Goal: Transaction & Acquisition: Purchase product/service

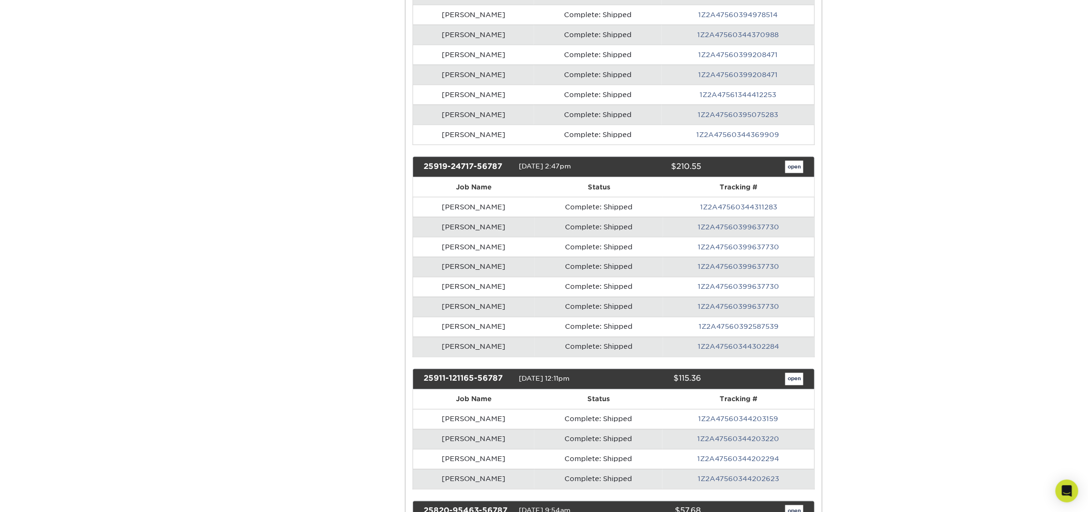
scroll to position [554, 0]
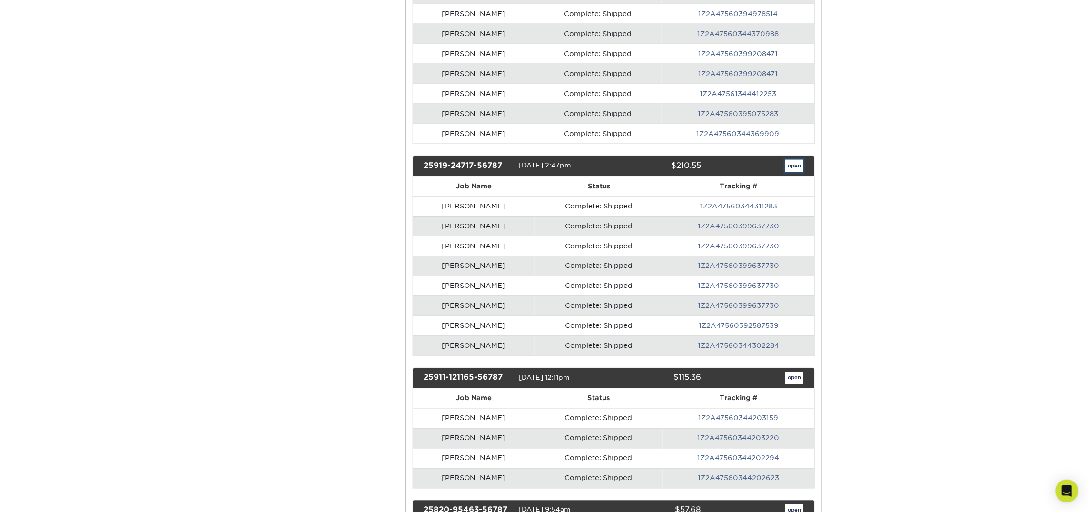
click at [795, 172] on link "open" at bounding box center [794, 166] width 18 height 12
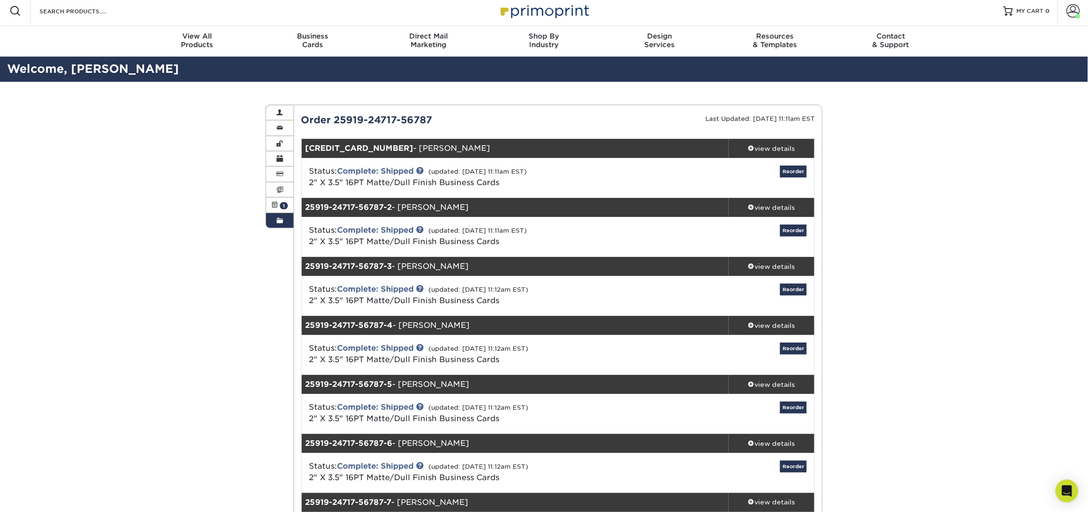
scroll to position [0, 0]
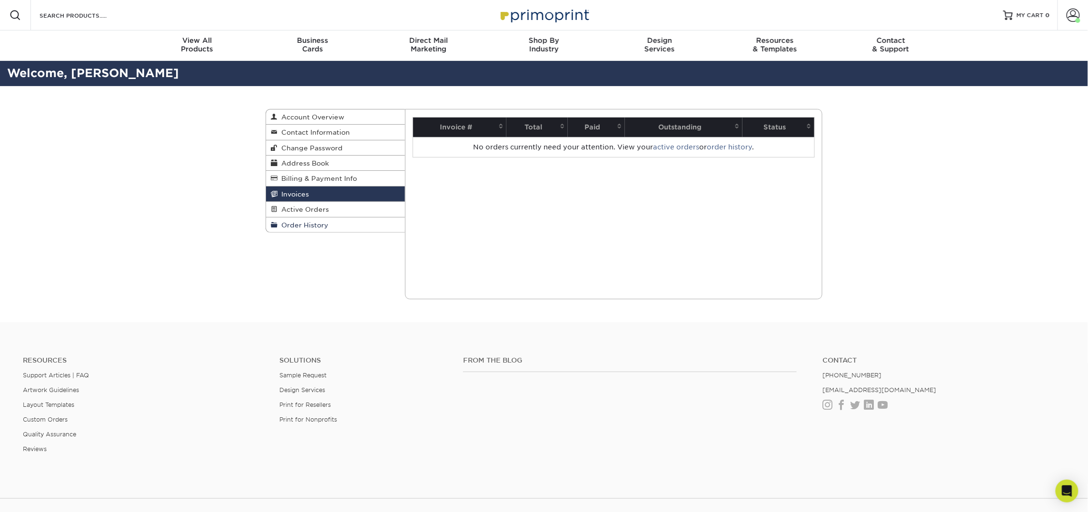
click at [313, 224] on span "Order History" at bounding box center [303, 225] width 51 height 8
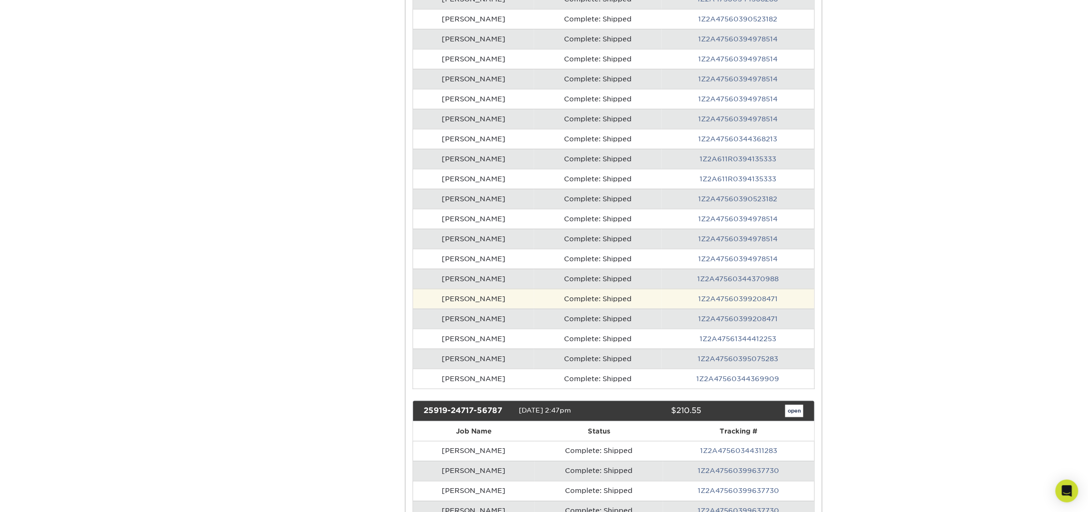
scroll to position [370, 0]
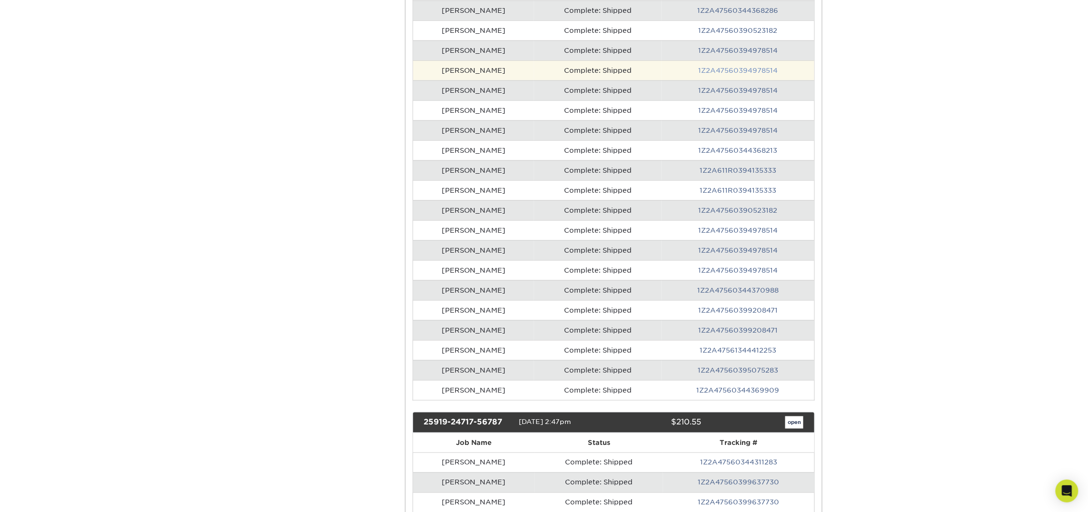
click at [722, 71] on link "1Z2A47560394978514" at bounding box center [737, 71] width 79 height 8
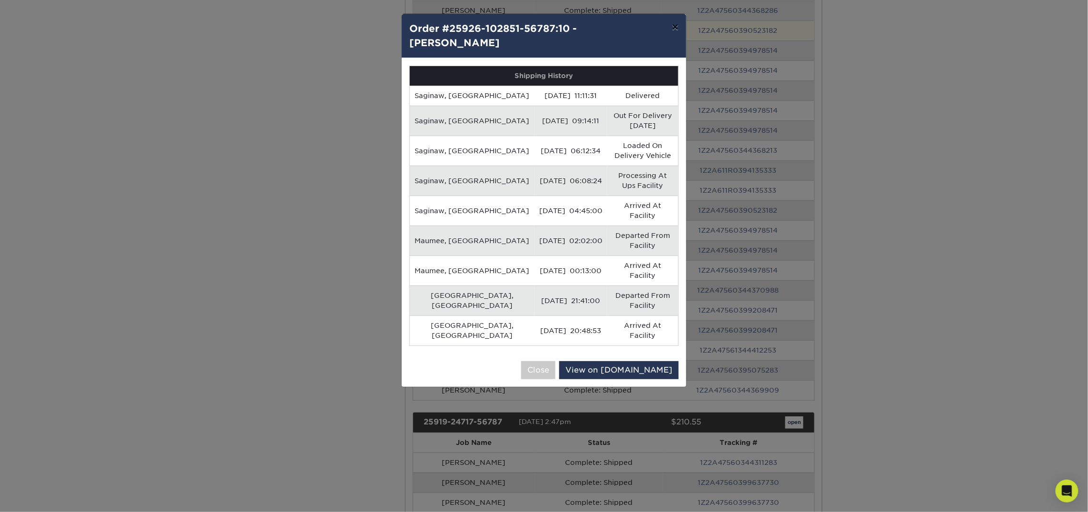
click at [670, 24] on button "×" at bounding box center [676, 27] width 22 height 27
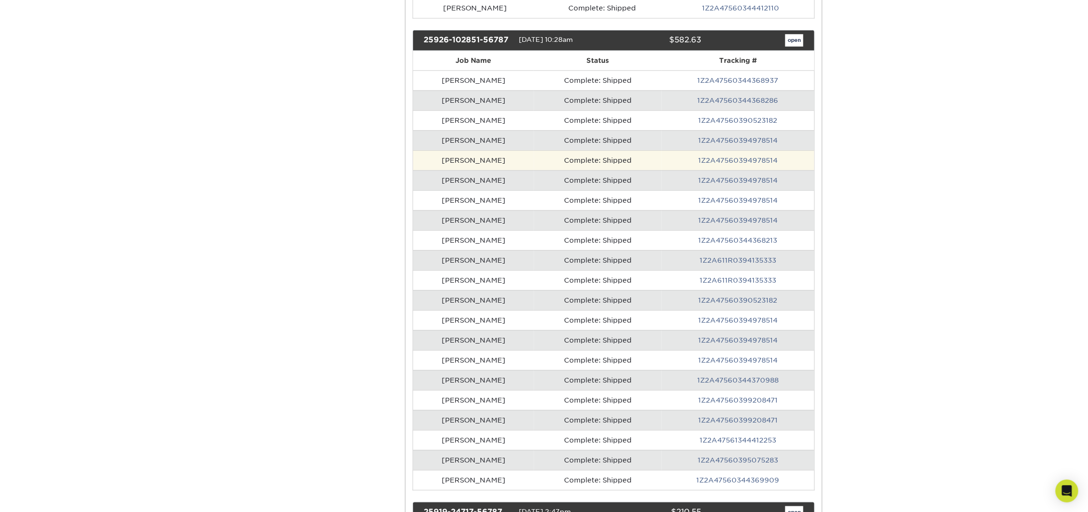
scroll to position [273, 0]
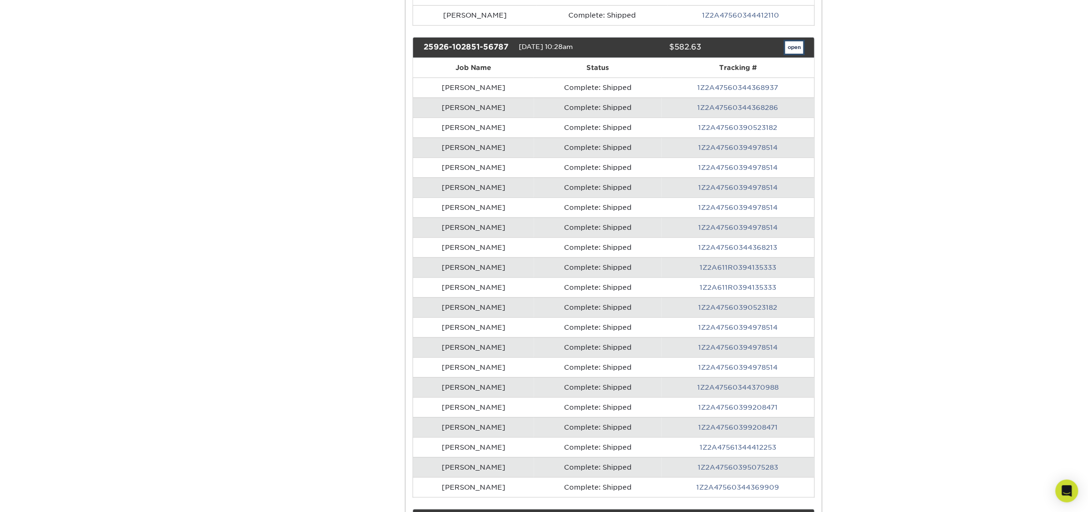
click at [785, 48] on link "open" at bounding box center [794, 47] width 18 height 12
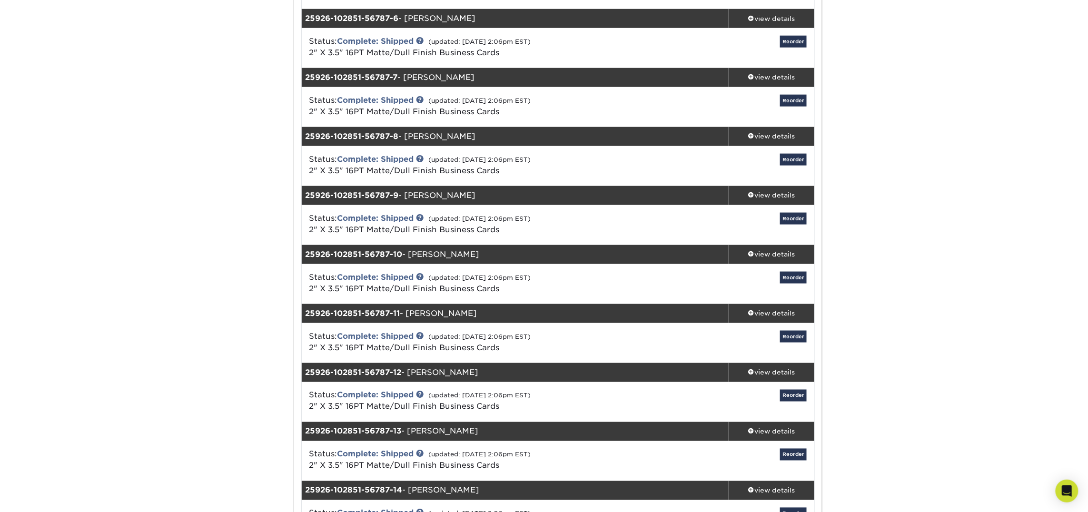
scroll to position [433, 0]
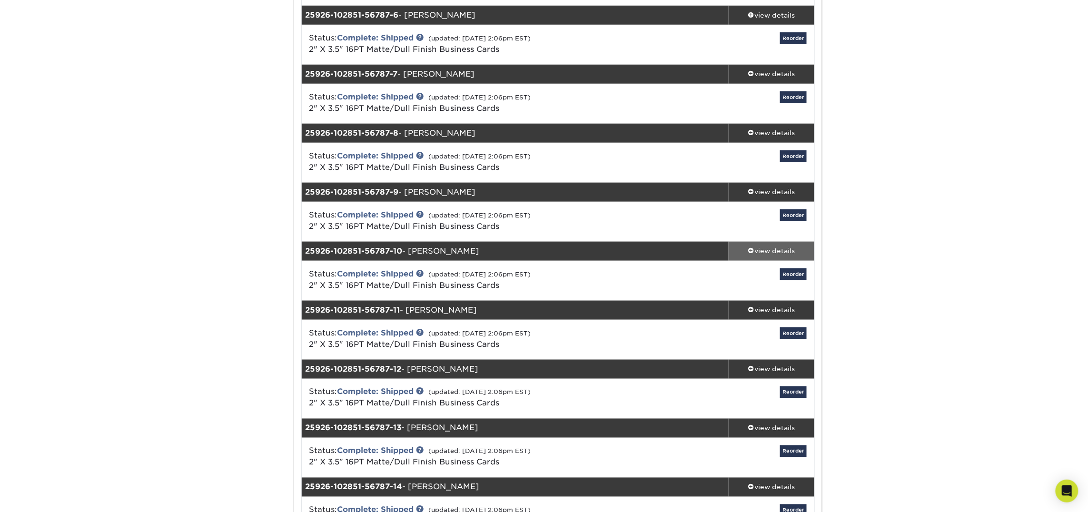
click at [785, 254] on div "view details" at bounding box center [772, 252] width 86 height 10
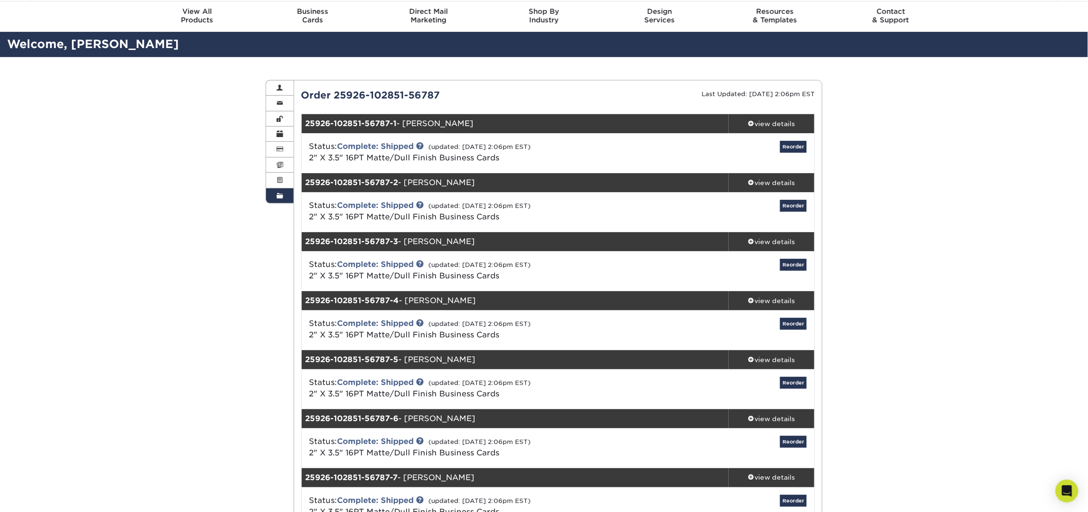
scroll to position [0, 0]
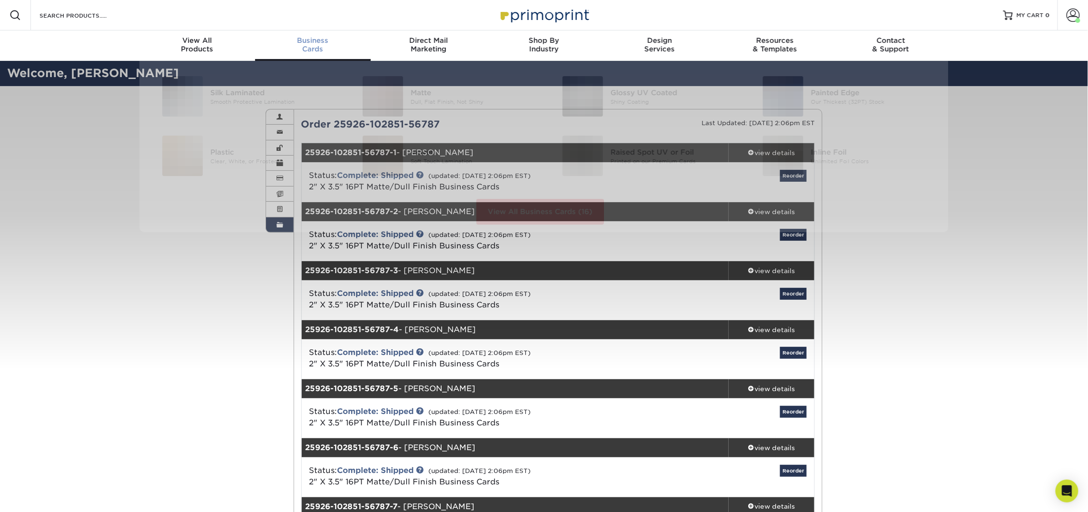
click at [327, 38] on span "Business" at bounding box center [313, 40] width 116 height 9
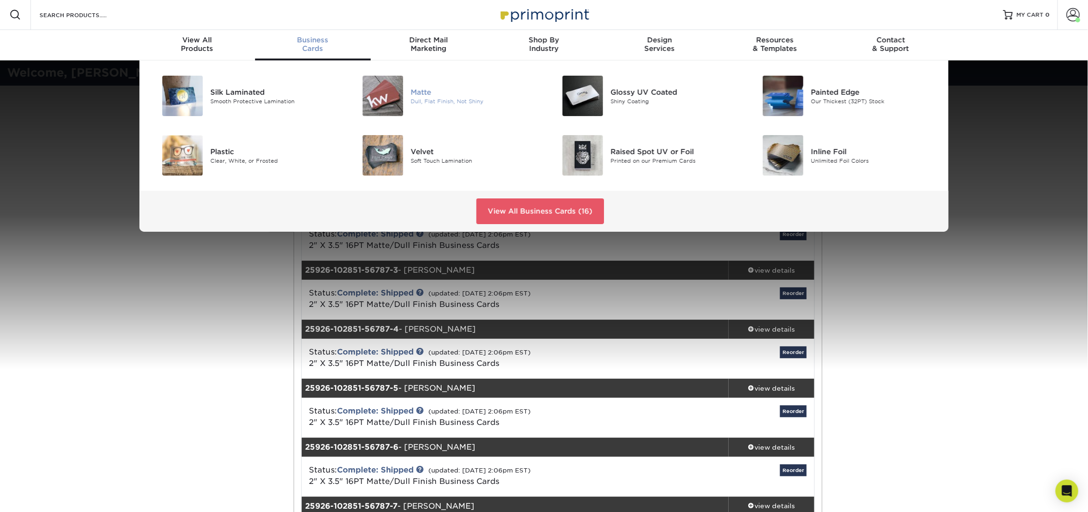
click at [369, 100] on img at bounding box center [383, 96] width 40 height 40
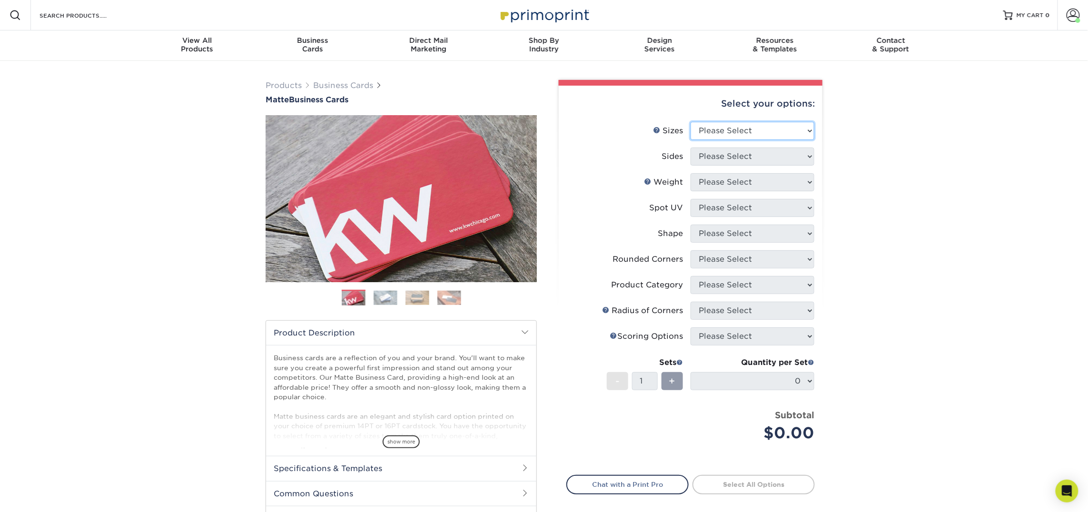
click at [788, 131] on select "Please Select 1.5" x 3.5" - Mini 1.75" x 3.5" - Mini 2" x 2" - Square 2" x 3" -…" at bounding box center [753, 131] width 124 height 18
select select "2.00x3.50"
click at [691, 122] on select "Please Select 1.5" x 3.5" - Mini 1.75" x 3.5" - Mini 2" x 2" - Square 2" x 3" -…" at bounding box center [753, 131] width 124 height 18
click at [733, 159] on select "Please Select Print Both Sides Print Front Only" at bounding box center [753, 157] width 124 height 18
select select "13abbda7-1d64-4f25-8bb2-c179b224825d"
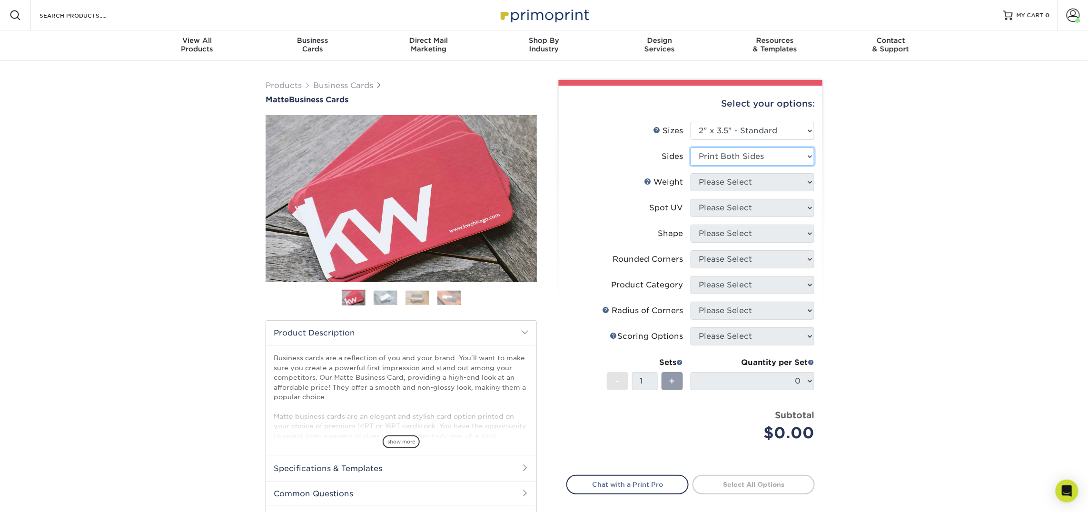
click at [691, 148] on select "Please Select Print Both Sides Print Front Only" at bounding box center [753, 157] width 124 height 18
click at [735, 186] on select "Please Select 16PT 14PT" at bounding box center [753, 182] width 124 height 18
select select "16PT"
click at [691, 173] on select "Please Select 16PT 14PT" at bounding box center [753, 182] width 124 height 18
click at [734, 209] on select "Please Select No Spot UV Front and Back (Both Sides) Front Only Back Only" at bounding box center [753, 208] width 124 height 18
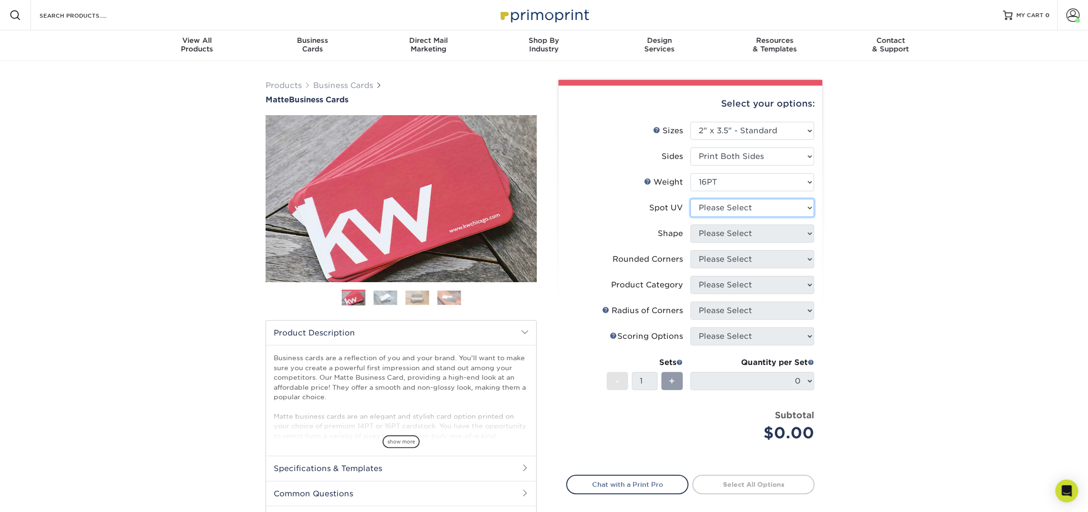
select select "3"
click at [691, 199] on select "Please Select No Spot UV Front and Back (Both Sides) Front Only Back Only" at bounding box center [753, 208] width 124 height 18
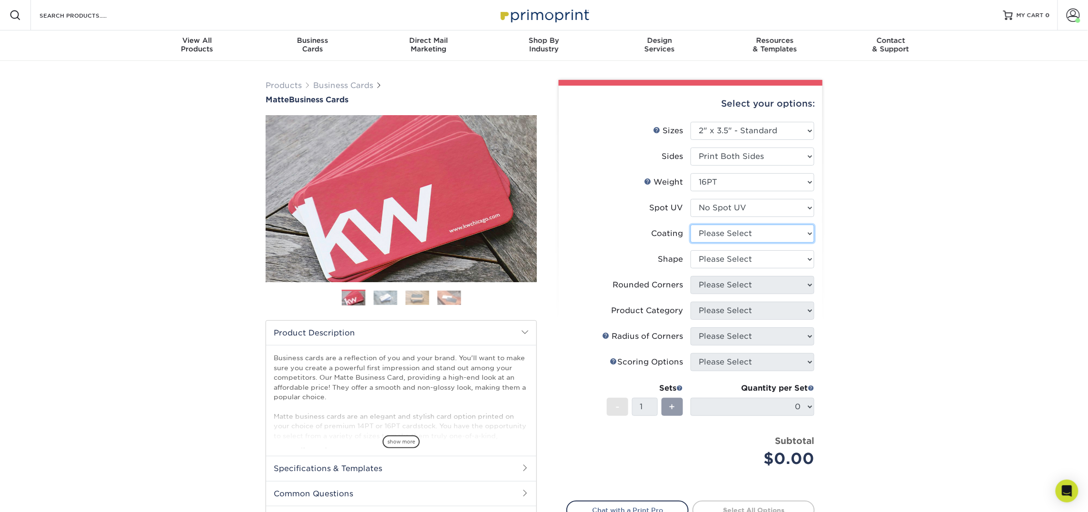
click at [739, 231] on select at bounding box center [753, 234] width 124 height 18
select select "121bb7b5-3b4d-429f-bd8d-bbf80e953313"
click at [691, 225] on select at bounding box center [753, 234] width 124 height 18
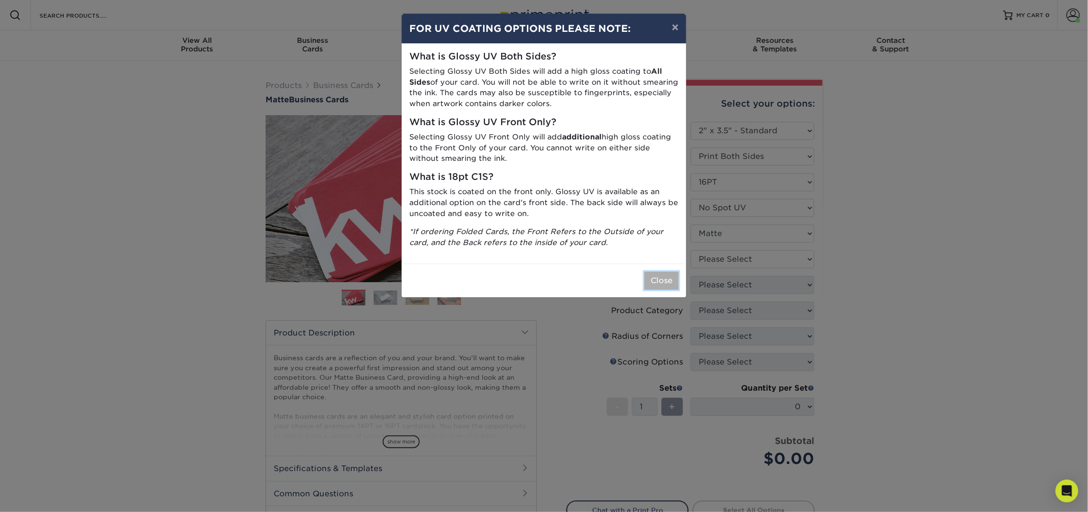
click at [666, 282] on button "Close" at bounding box center [662, 281] width 34 height 18
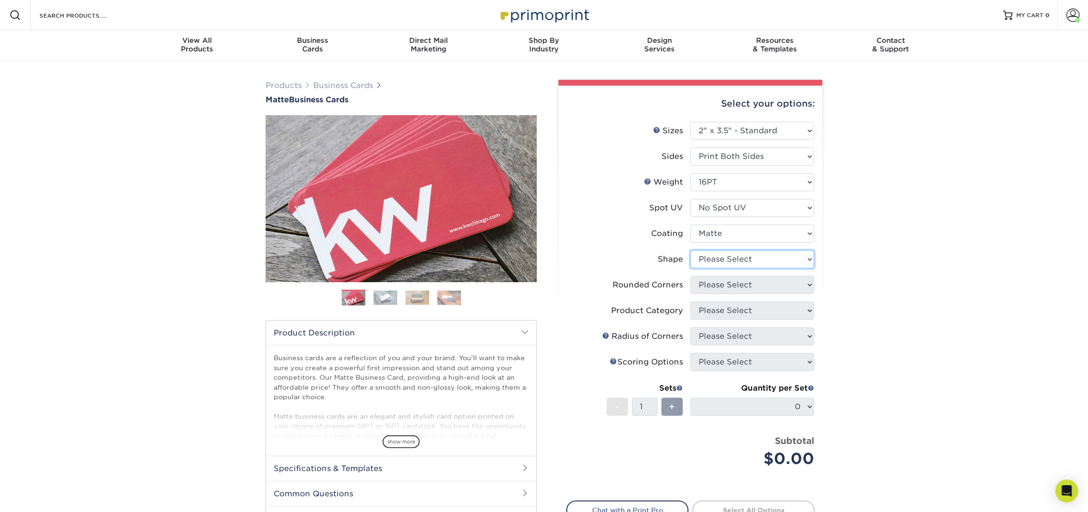
click at [728, 265] on select "Please Select Standard Oval" at bounding box center [753, 259] width 124 height 18
select select "standard"
click at [691, 250] on select "Please Select Standard Oval" at bounding box center [753, 259] width 124 height 18
click at [725, 282] on select "Please Select Yes - Round 2 Corners Yes - Round 4 Corners No" at bounding box center [753, 285] width 124 height 18
select select "0"
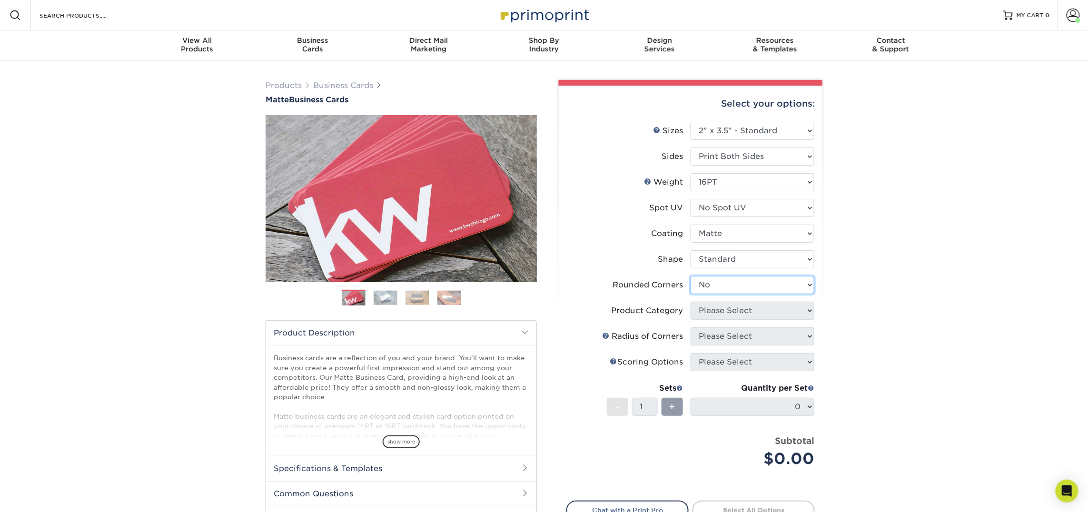
click at [691, 276] on select "Please Select Yes - Round 2 Corners Yes - Round 4 Corners No" at bounding box center [753, 285] width 124 height 18
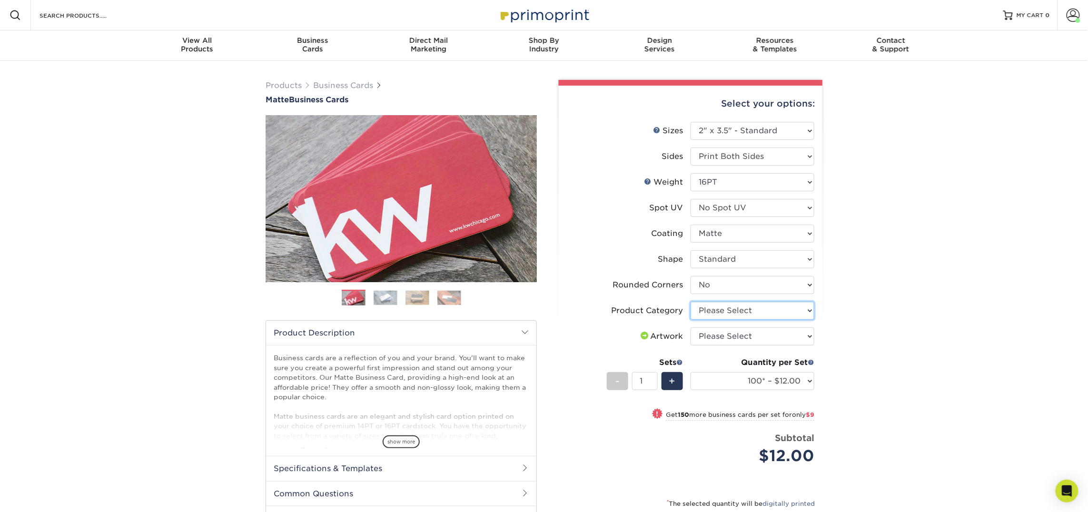
click at [739, 310] on select "Please Select Business Cards" at bounding box center [753, 311] width 124 height 18
select select "3b5148f1-0588-4f88-a218-97bcfdce65c1"
click at [691, 302] on select "Please Select Business Cards" at bounding box center [753, 311] width 124 height 18
click at [742, 338] on select "Please Select I will upload files I need a design - $100" at bounding box center [753, 336] width 124 height 18
select select "upload"
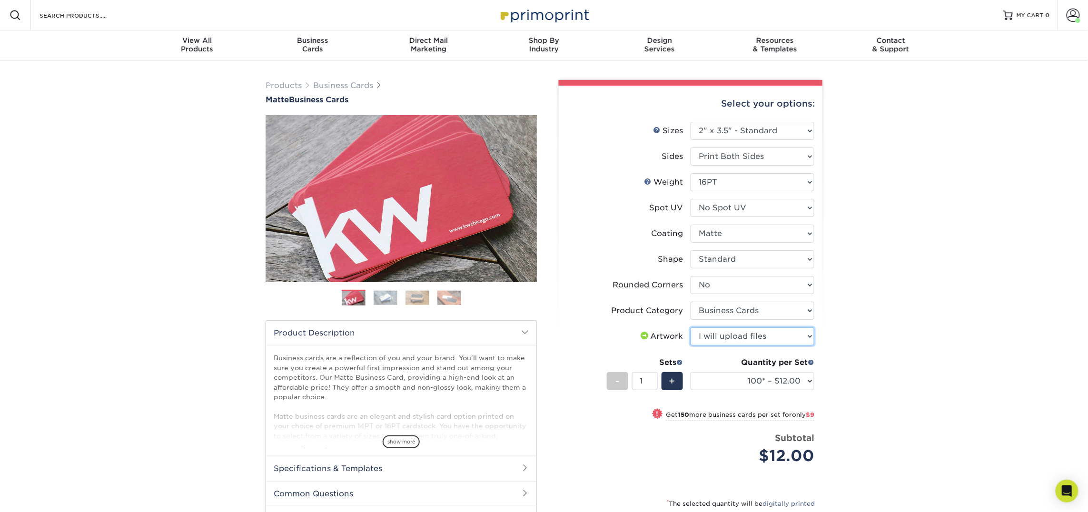
click at [691, 327] on select "Please Select I will upload files I need a design - $100" at bounding box center [753, 336] width 124 height 18
click at [747, 382] on select "100* – $12.00 250* – $21.00 500 – $42.00 1000 – $53.00 2500 – $95.00 5000 – $18…" at bounding box center [753, 381] width 124 height 18
select select "250* – $21.00"
click at [691, 372] on select "100* – $12.00 250* – $21.00 500 – $42.00 1000 – $53.00 2500 – $95.00 5000 – $18…" at bounding box center [753, 381] width 124 height 18
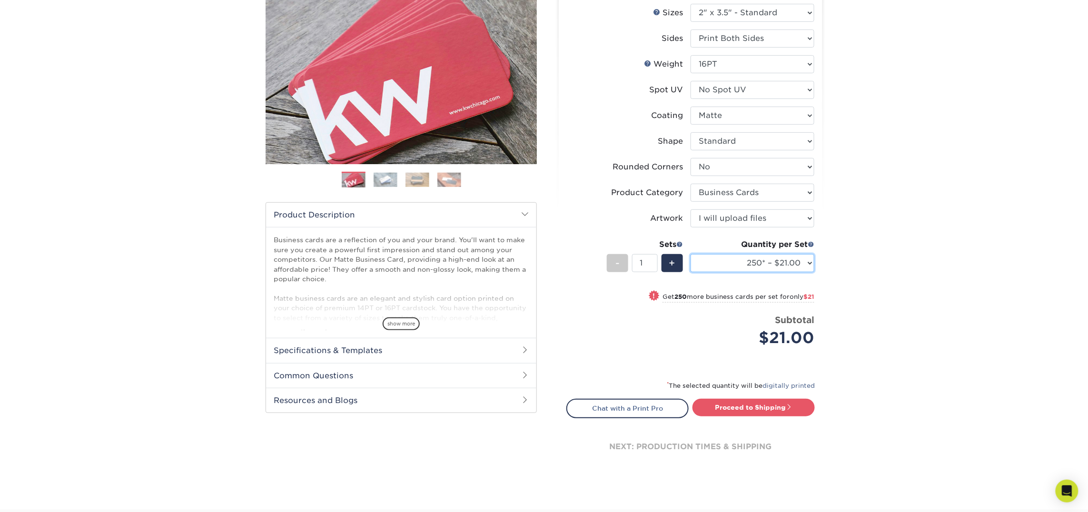
scroll to position [119, 0]
click at [763, 406] on link "Proceed to Shipping" at bounding box center [754, 406] width 122 height 17
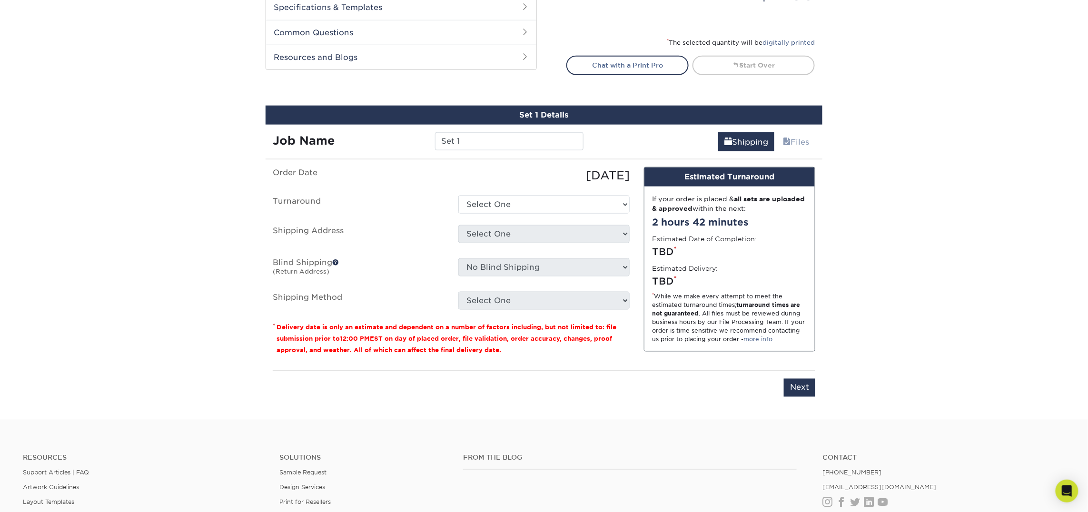
scroll to position [541, 0]
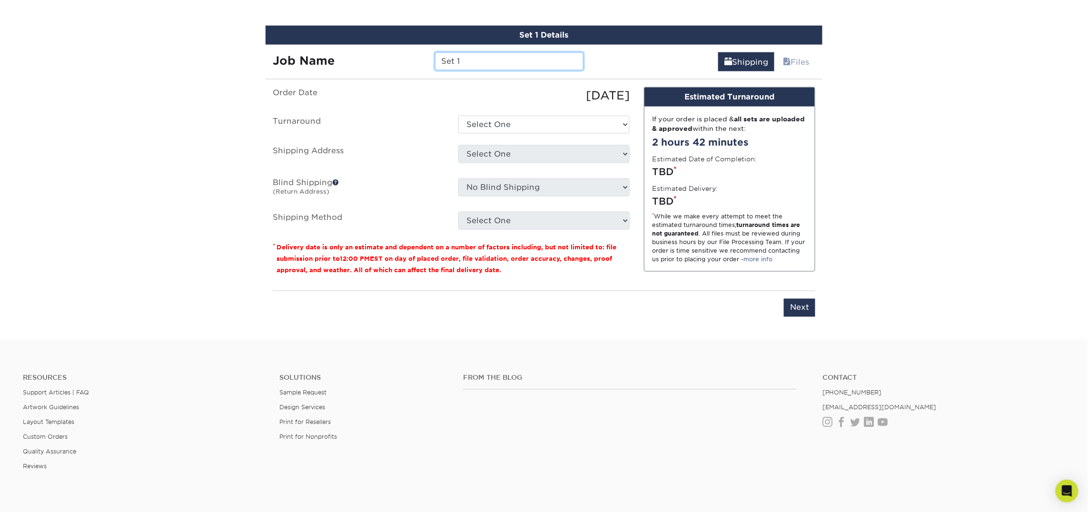
click at [468, 61] on input "Set 1" at bounding box center [509, 61] width 148 height 18
type input "[PERSON_NAME]"
click at [497, 116] on select "Select One 2-4 Business Days 2 Day Next Business Day" at bounding box center [543, 125] width 171 height 18
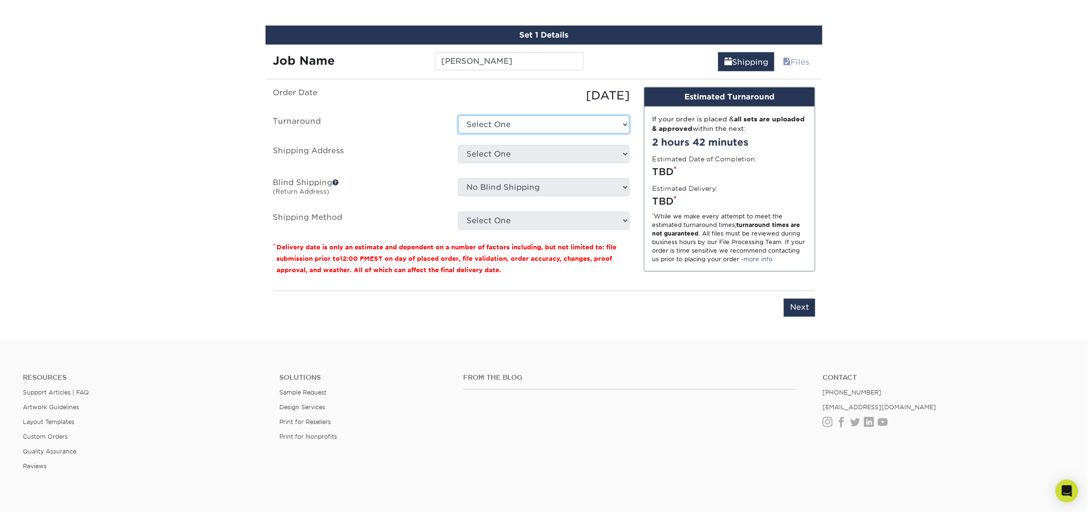
select select "23721297-b68b-4846-ba83-3171e6bd9d78"
click at [458, 116] on select "Select One 2-4 Business Days 2 Day Next Business Day" at bounding box center [543, 125] width 171 height 18
click at [507, 154] on select "Select One Atlanta Office Bingham Farms Byron Center Dawsonville, GA Office Dun…" at bounding box center [543, 154] width 171 height 18
select select "245442"
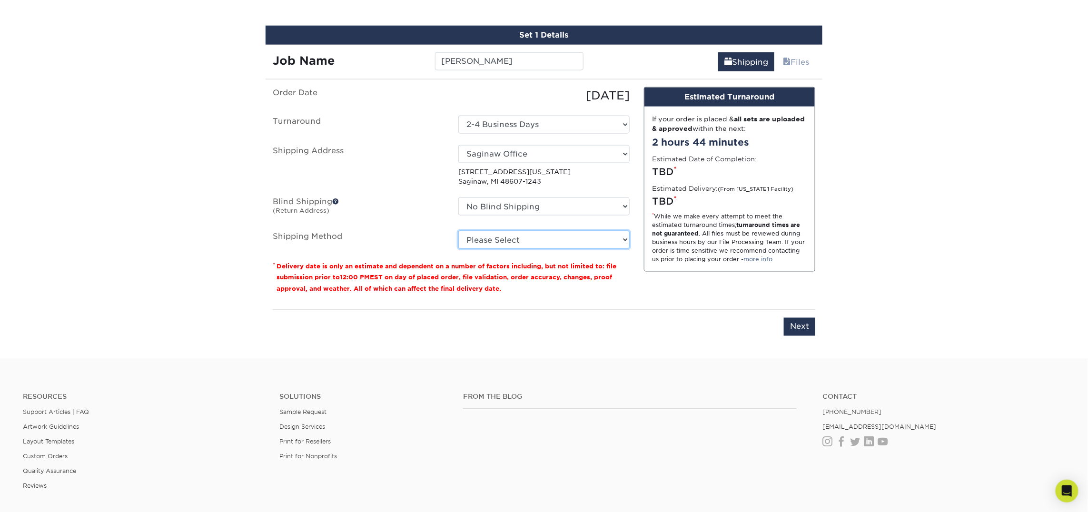
click at [513, 237] on select "Please Select Ground Shipping (+$7.84) 3 Day Shipping Service (+$18.70) 2 Day A…" at bounding box center [543, 240] width 171 height 18
select select "03"
click at [458, 231] on select "Please Select Ground Shipping (+$7.84) 3 Day Shipping Service (+$18.70) 2 Day A…" at bounding box center [543, 240] width 171 height 18
click at [802, 326] on input "Next" at bounding box center [799, 327] width 31 height 18
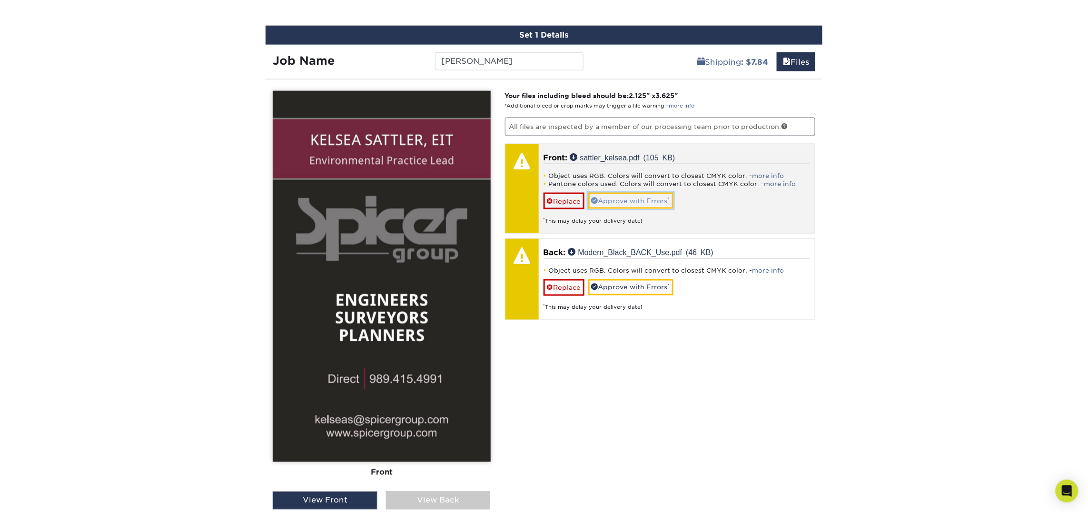
click at [653, 203] on link "Approve with Errors *" at bounding box center [630, 201] width 85 height 16
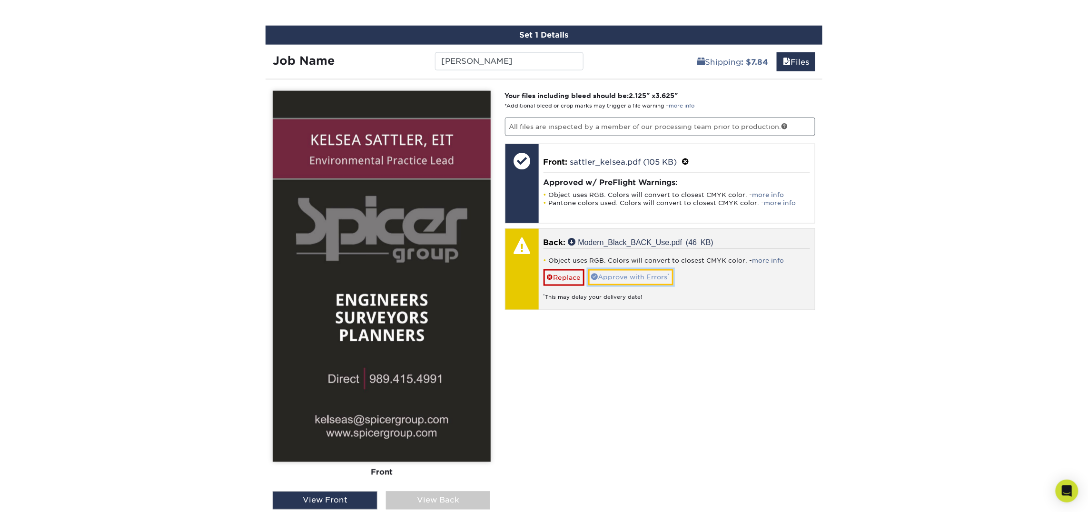
click at [650, 278] on link "Approve with Errors *" at bounding box center [630, 277] width 85 height 16
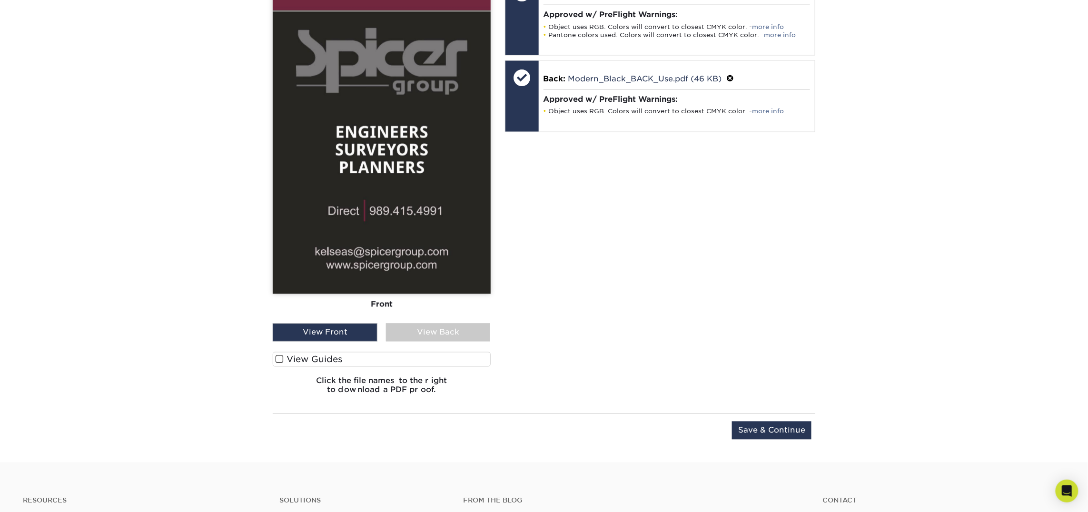
scroll to position [711, 0]
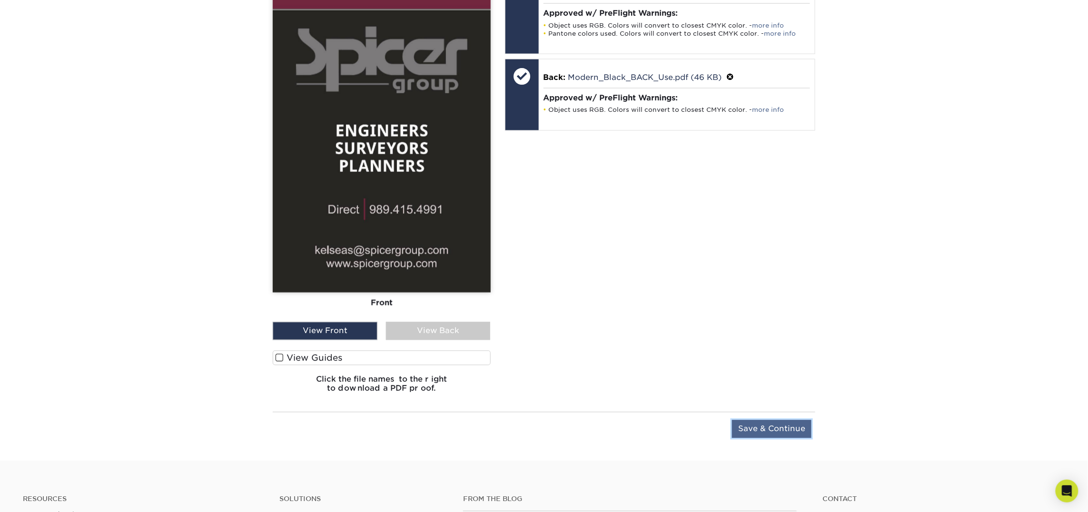
click at [756, 432] on input "Save & Continue" at bounding box center [771, 429] width 79 height 18
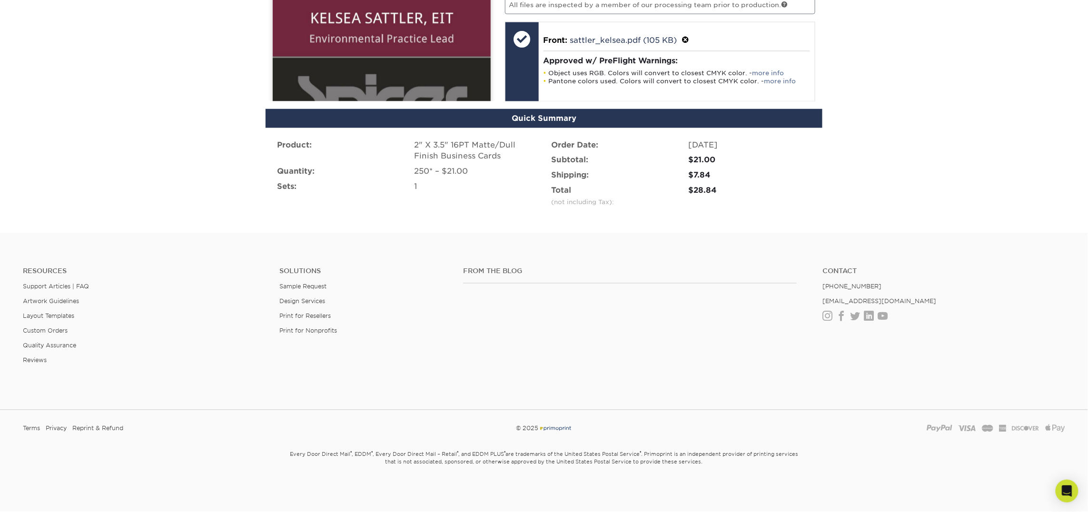
scroll to position [562, 0]
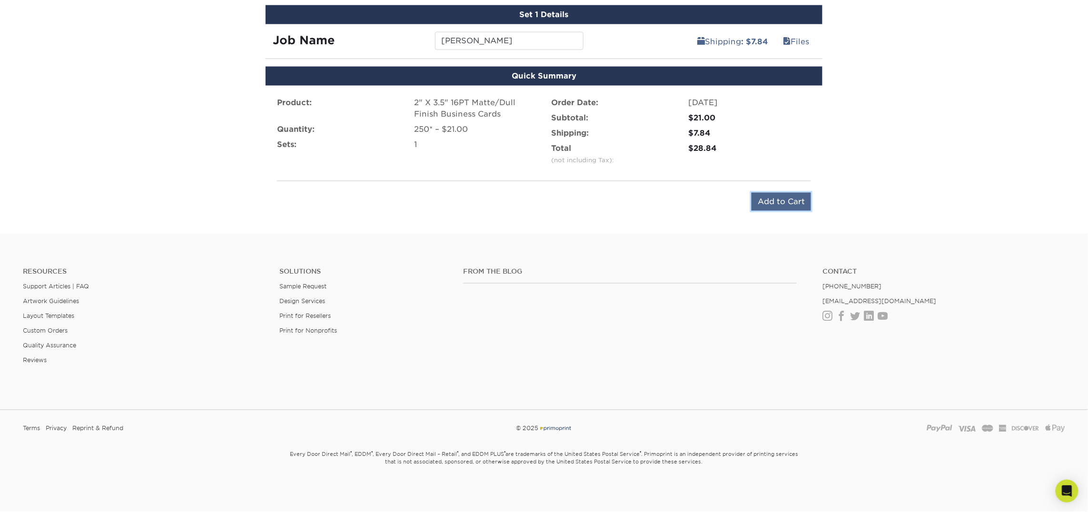
click at [783, 198] on input "Add to Cart" at bounding box center [782, 202] width 60 height 18
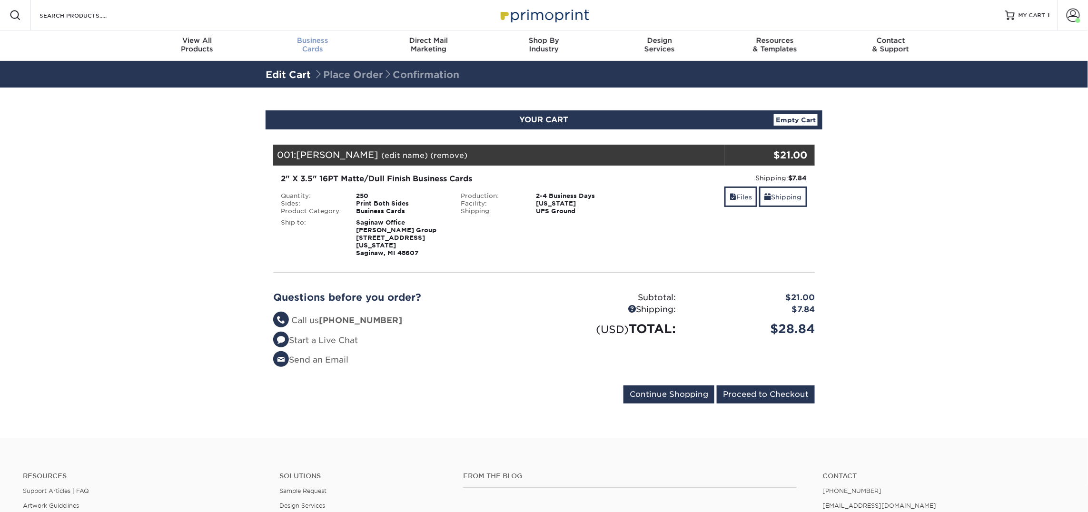
scroll to position [0, 0]
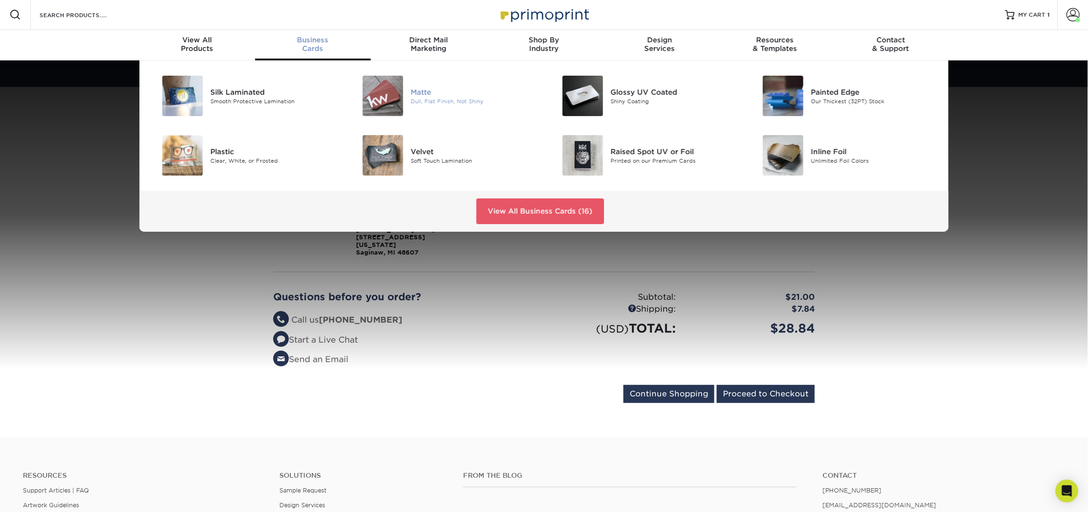
click at [375, 95] on img at bounding box center [383, 96] width 40 height 40
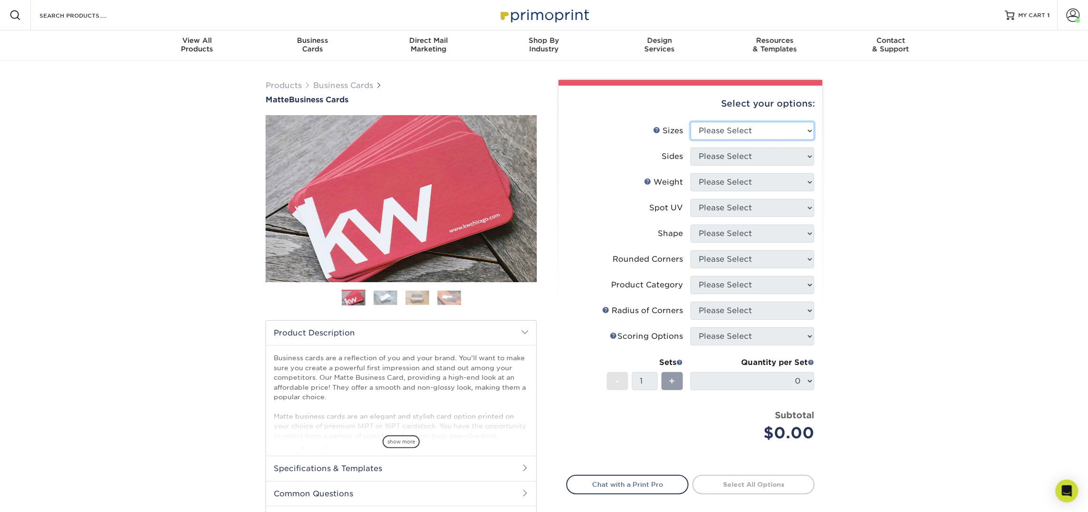
click at [744, 128] on select "Please Select 1.5" x 3.5" - Mini 1.75" x 3.5" - Mini 2" x 2" - Square 2" x 3" -…" at bounding box center [753, 131] width 124 height 18
select select "2.00x3.50"
click at [691, 122] on select "Please Select 1.5" x 3.5" - Mini 1.75" x 3.5" - Mini 2" x 2" - Square 2" x 3" -…" at bounding box center [753, 131] width 124 height 18
click at [740, 160] on select "Please Select Print Both Sides Print Front Only" at bounding box center [753, 157] width 124 height 18
select select "13abbda7-1d64-4f25-8bb2-c179b224825d"
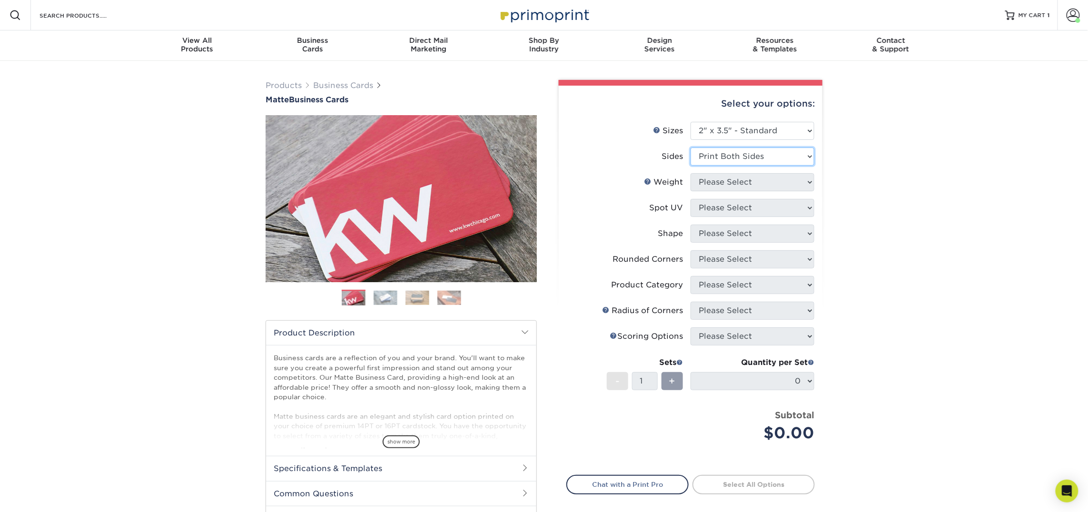
click at [691, 148] on select "Please Select Print Both Sides Print Front Only" at bounding box center [753, 157] width 124 height 18
click at [737, 184] on select "Please Select 16PT 14PT" at bounding box center [753, 182] width 124 height 18
select select "16PT"
click at [691, 173] on select "Please Select 16PT 14PT" at bounding box center [753, 182] width 124 height 18
click at [740, 209] on select "Please Select No Spot UV Front and Back (Both Sides) Front Only Back Only" at bounding box center [753, 208] width 124 height 18
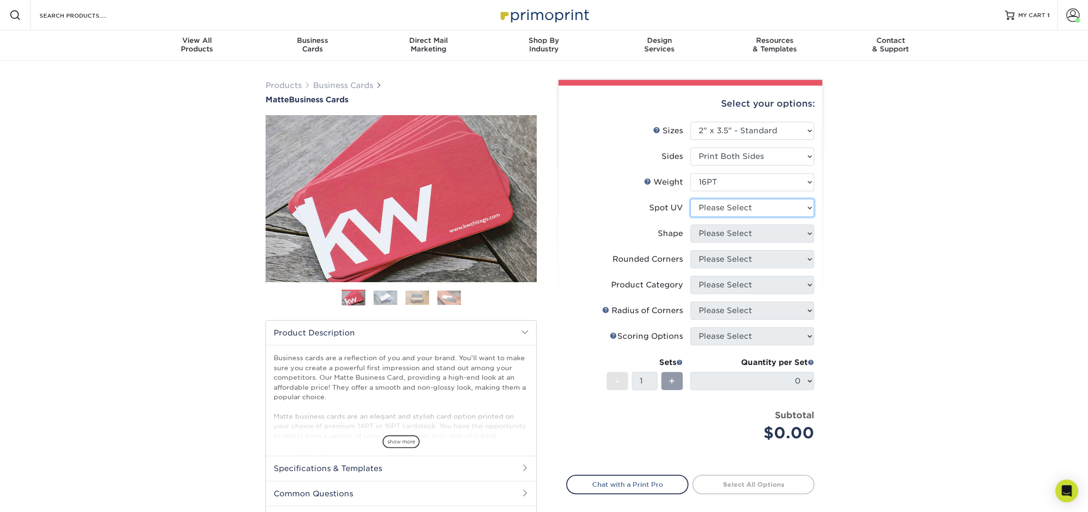
select select "3"
click at [691, 199] on select "Please Select No Spot UV Front and Back (Both Sides) Front Only Back Only" at bounding box center [753, 208] width 124 height 18
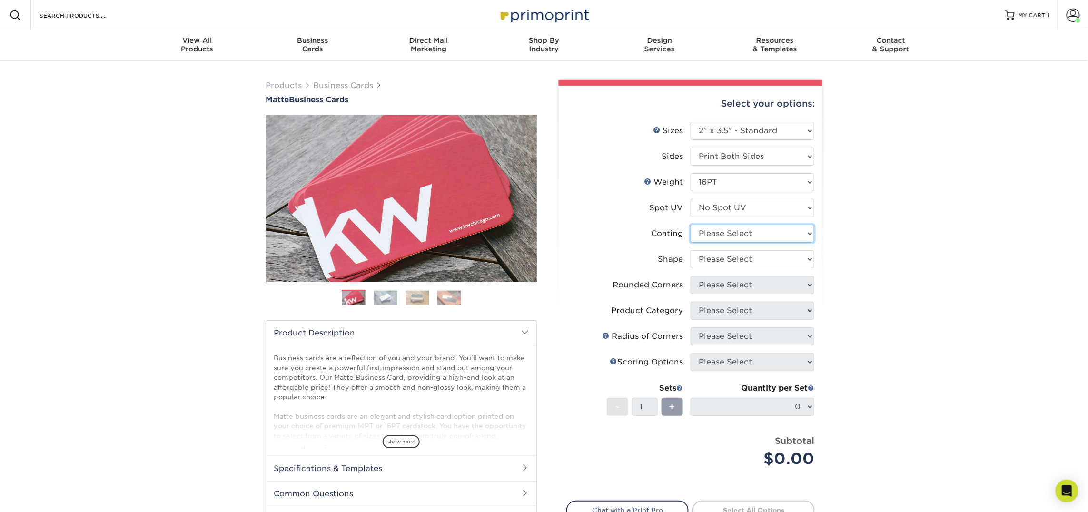
click at [740, 231] on select at bounding box center [753, 234] width 124 height 18
select select "121bb7b5-3b4d-429f-bd8d-bbf80e953313"
click at [691, 225] on select at bounding box center [753, 234] width 124 height 18
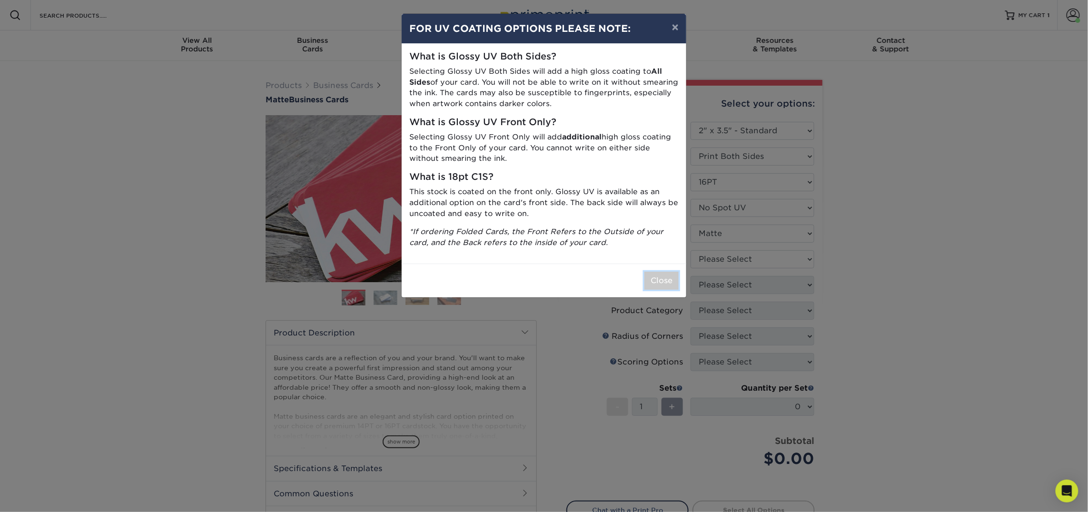
click at [673, 282] on button "Close" at bounding box center [662, 281] width 34 height 18
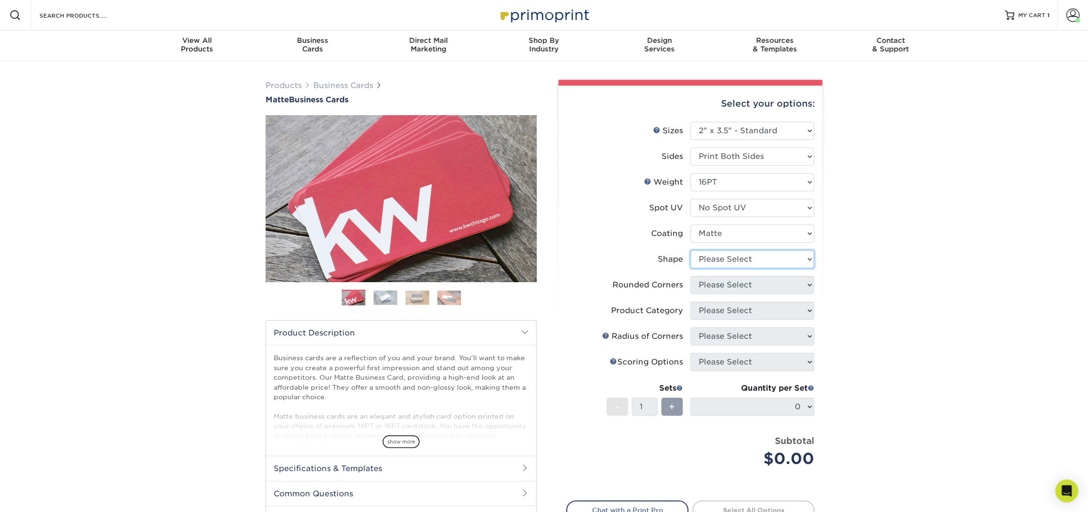
click at [743, 260] on select "Please Select Standard Oval" at bounding box center [753, 259] width 124 height 18
select select "standard"
click at [691, 250] on select "Please Select Standard Oval" at bounding box center [753, 259] width 124 height 18
click at [744, 285] on select "Please Select Yes - Round 2 Corners Yes - Round 4 Corners No" at bounding box center [753, 285] width 124 height 18
select select "0"
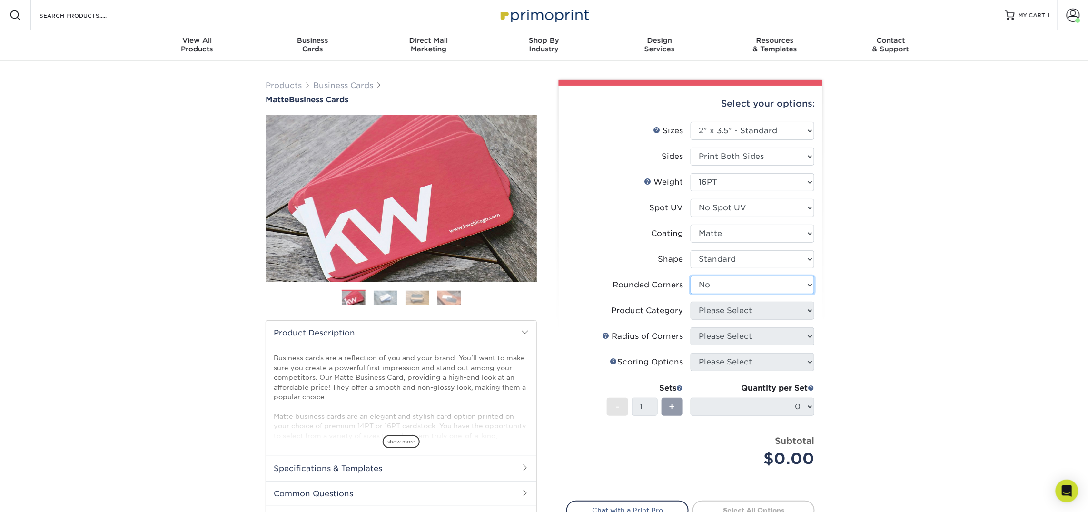
click at [691, 276] on select "Please Select Yes - Round 2 Corners Yes - Round 4 Corners No" at bounding box center [753, 285] width 124 height 18
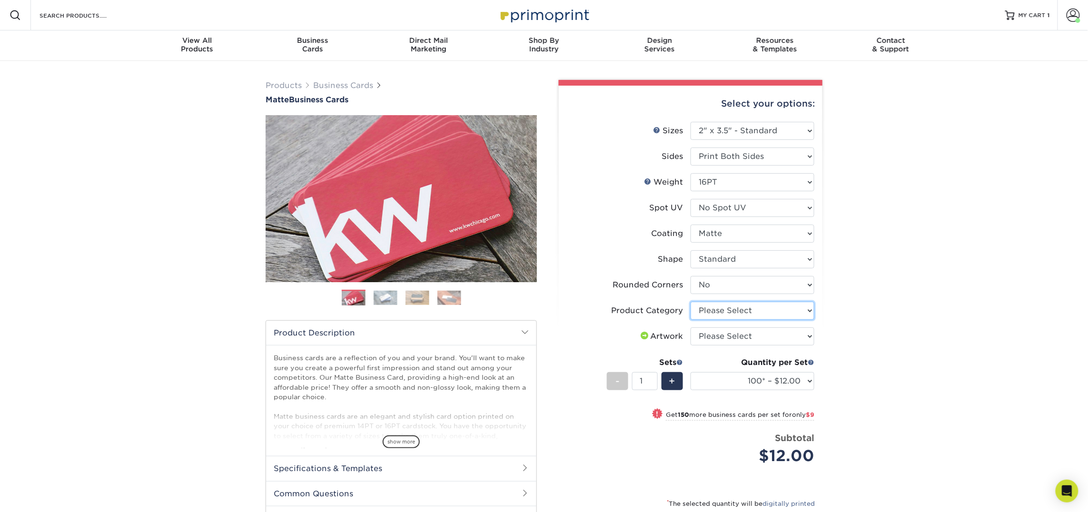
click at [748, 308] on select "Please Select Business Cards" at bounding box center [753, 311] width 124 height 18
select select "3b5148f1-0588-4f88-a218-97bcfdce65c1"
click at [691, 302] on select "Please Select Business Cards" at bounding box center [753, 311] width 124 height 18
click at [752, 336] on select "Please Select I will upload files I need a design - $100" at bounding box center [753, 336] width 124 height 18
select select "upload"
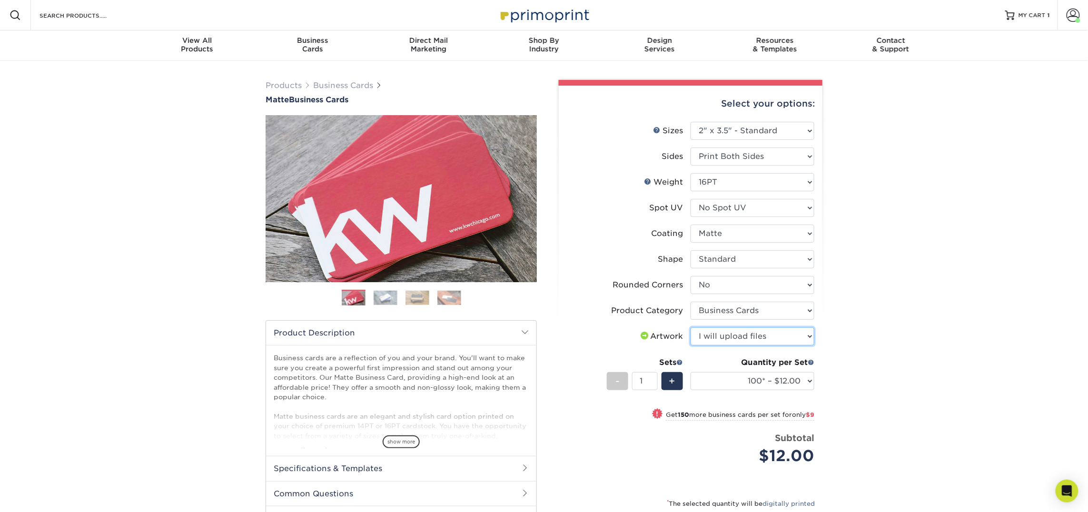
click at [691, 327] on select "Please Select I will upload files I need a design - $100" at bounding box center [753, 336] width 124 height 18
click at [752, 382] on select "100* – $12.00 250* – $21.00 500 – $42.00 1000 – $53.00 2500 – $95.00 5000 – $18…" at bounding box center [753, 381] width 124 height 18
select select "250* – $21.00"
click at [691, 372] on select "100* – $12.00 250* – $21.00 500 – $42.00 1000 – $53.00 2500 – $95.00 5000 – $18…" at bounding box center [753, 381] width 124 height 18
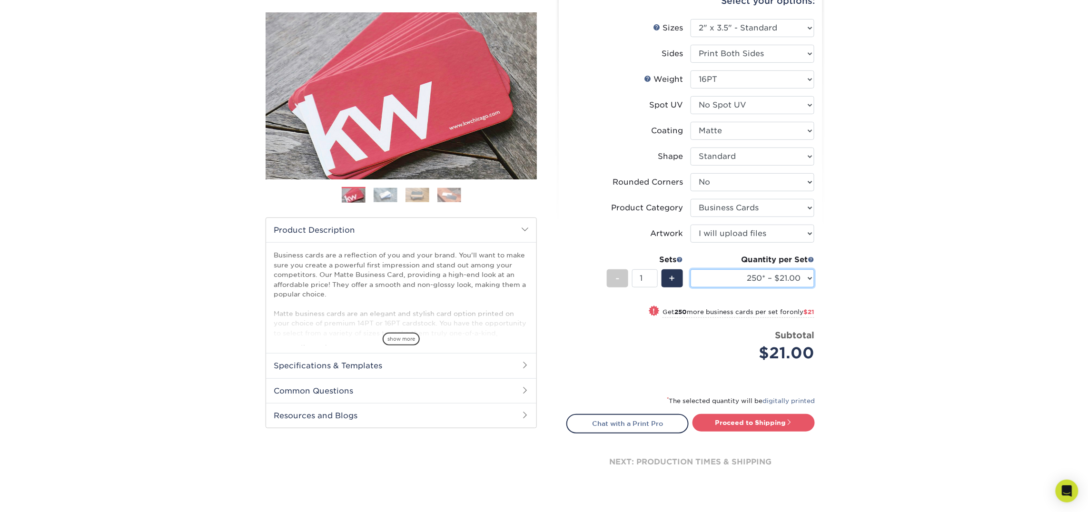
scroll to position [121, 0]
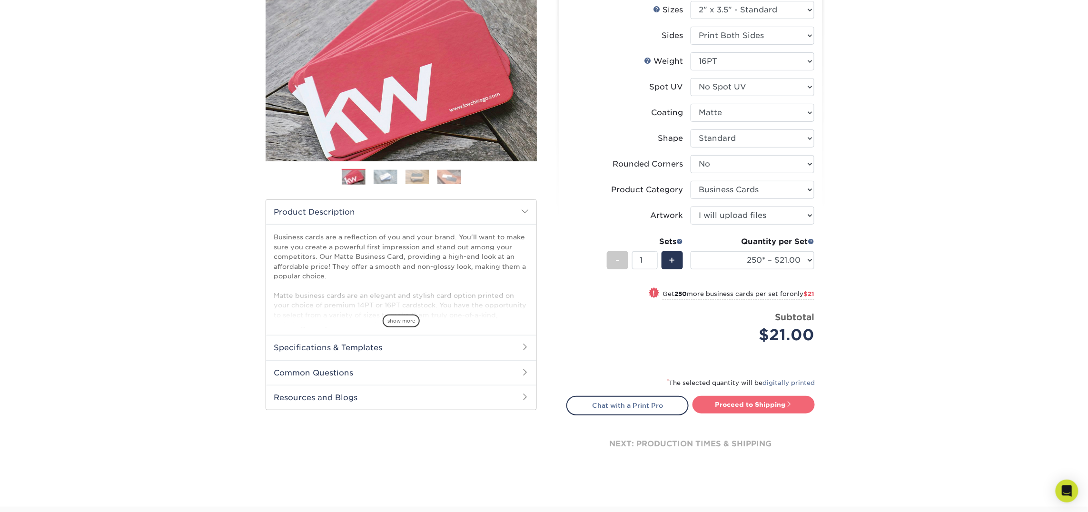
click at [774, 403] on link "Proceed to Shipping" at bounding box center [754, 404] width 122 height 17
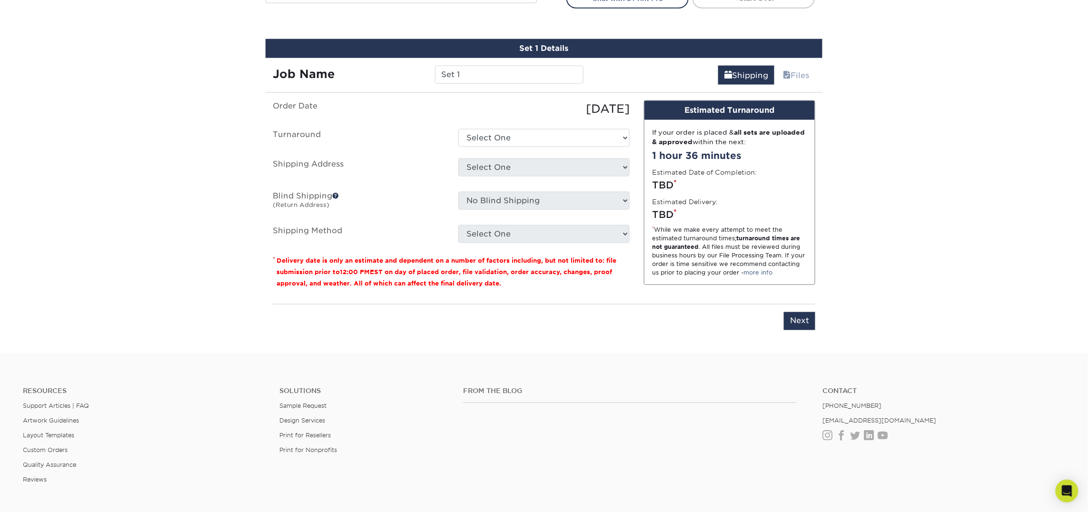
scroll to position [541, 0]
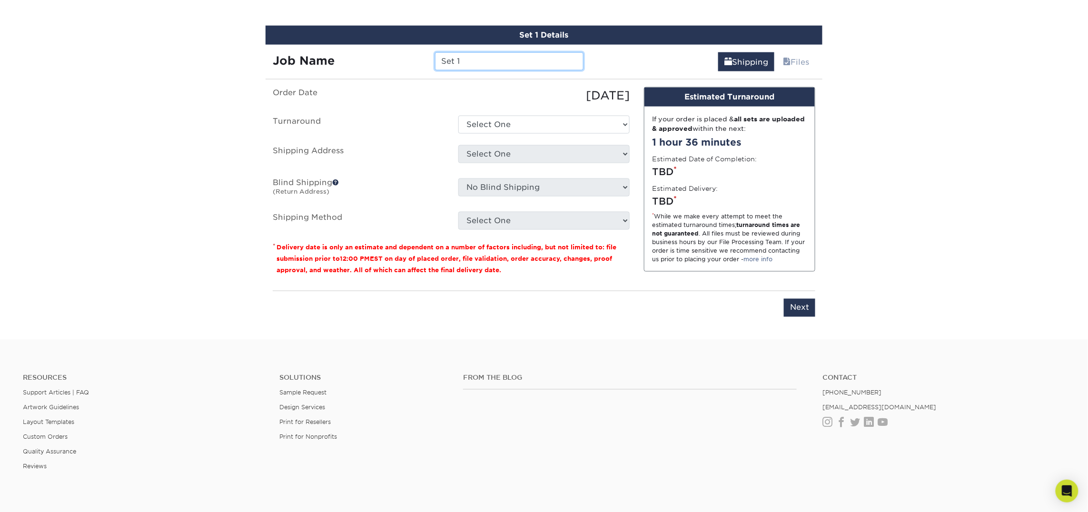
click at [492, 56] on input "Set 1" at bounding box center [509, 61] width 148 height 18
click at [492, 55] on input "Set 1" at bounding box center [509, 61] width 148 height 18
type input "[PERSON_NAME]"
click at [524, 122] on select "Select One 2-4 Business Days 2 Day Next Business Day" at bounding box center [543, 125] width 171 height 18
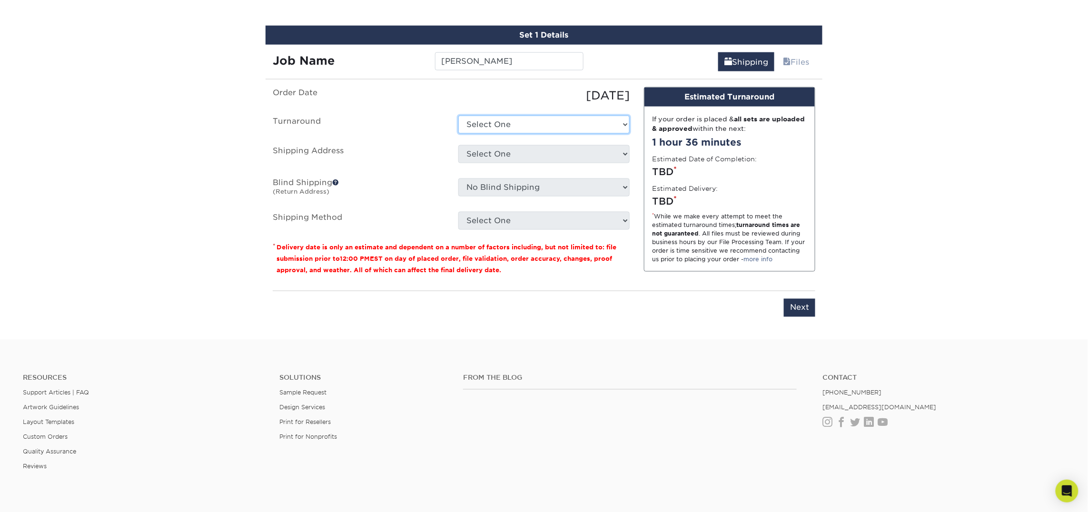
select select "23721297-b68b-4846-ba83-3171e6bd9d78"
click at [458, 116] on select "Select One 2-4 Business Days 2 Day Next Business Day" at bounding box center [543, 125] width 171 height 18
click at [537, 153] on select "Select One Atlanta Office Bingham Farms Byron Center Dawsonville, GA Office Dun…" at bounding box center [543, 154] width 171 height 18
select select "245442"
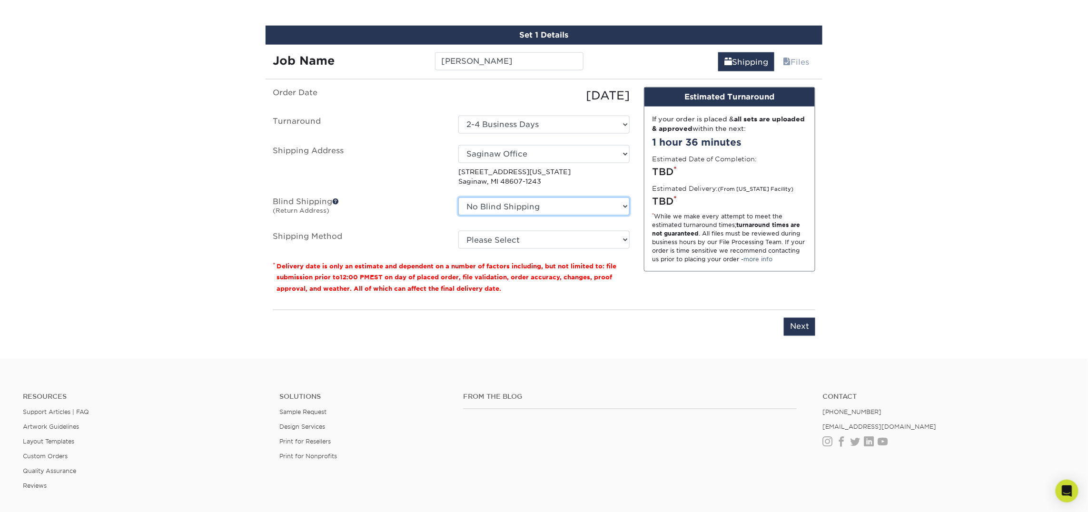
click at [527, 206] on select "No Blind Shipping Atlanta Office Bingham Farms Byron Center Dawsonville, GA Off…" at bounding box center [543, 207] width 171 height 18
select select "245442"
click at [458, 198] on select "No Blind Shipping Atlanta Office Bingham Farms Byron Center Dawsonville, GA Off…" at bounding box center [543, 207] width 171 height 18
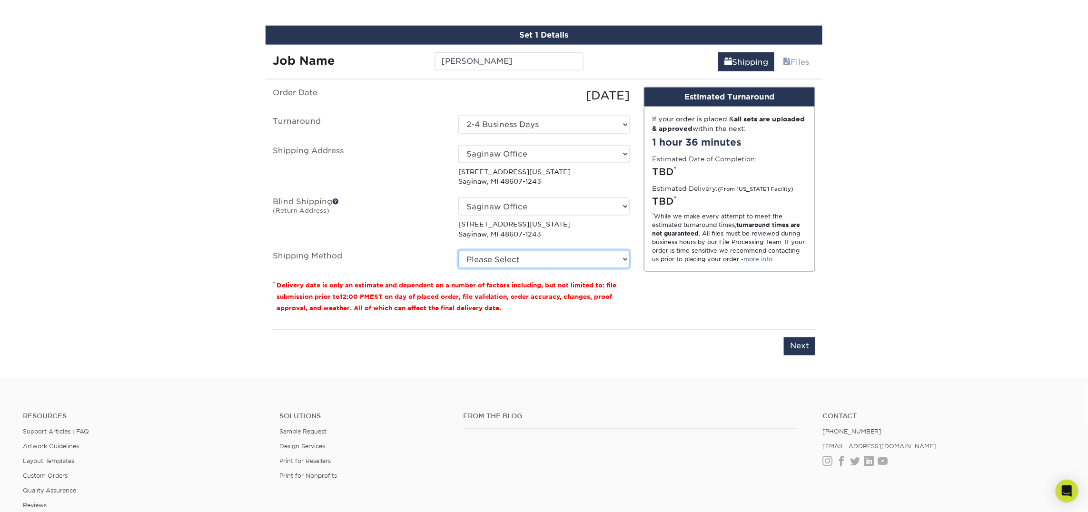
click at [502, 252] on select "Please Select Ground Shipping (+$7.84) 3 Day Shipping Service (+$18.70) 2 Day A…" at bounding box center [543, 259] width 171 height 18
select select "03"
click at [458, 250] on select "Please Select Ground Shipping (+$7.84) 3 Day Shipping Service (+$18.70) 2 Day A…" at bounding box center [543, 259] width 171 height 18
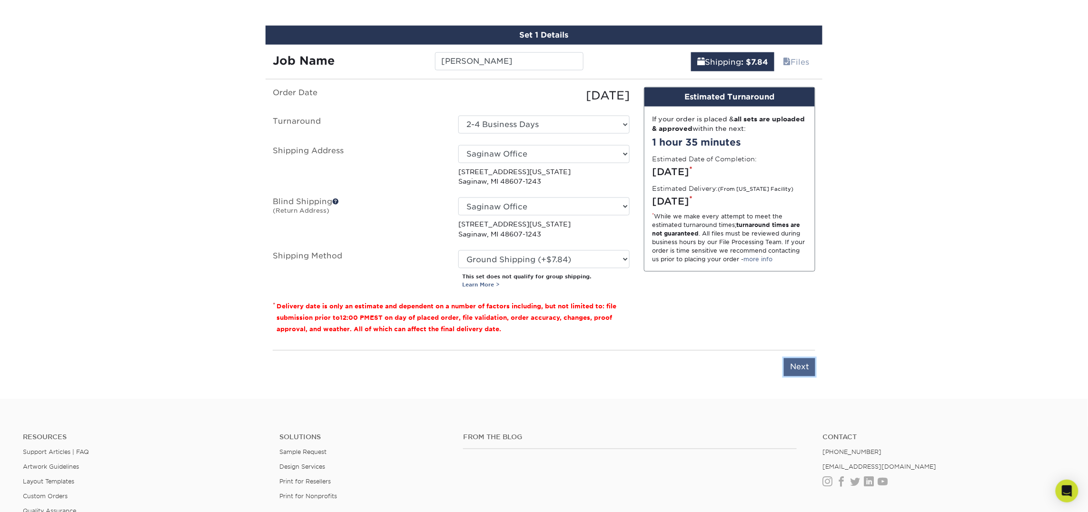
click at [801, 364] on input "Next" at bounding box center [799, 367] width 31 height 18
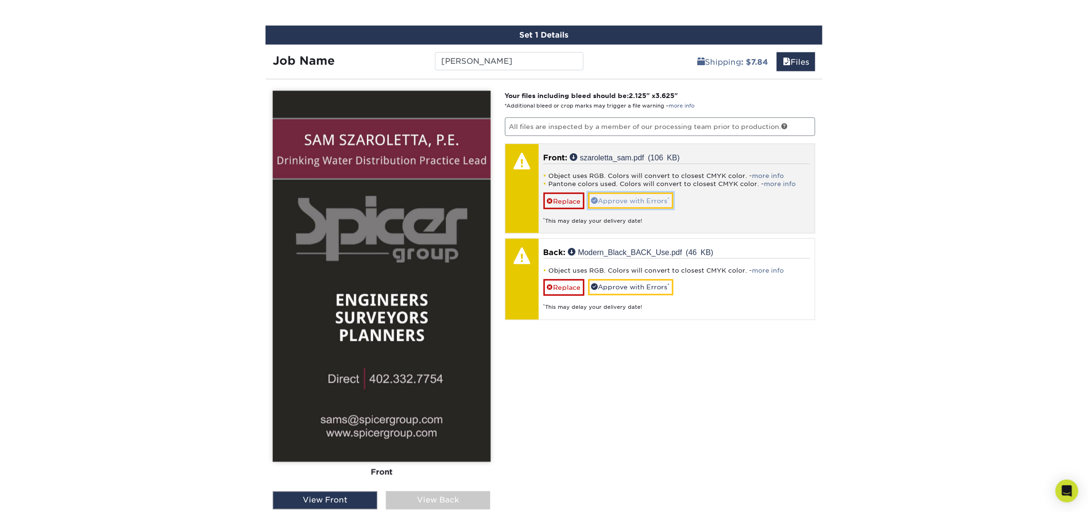
click at [626, 199] on link "Approve with Errors *" at bounding box center [630, 201] width 85 height 16
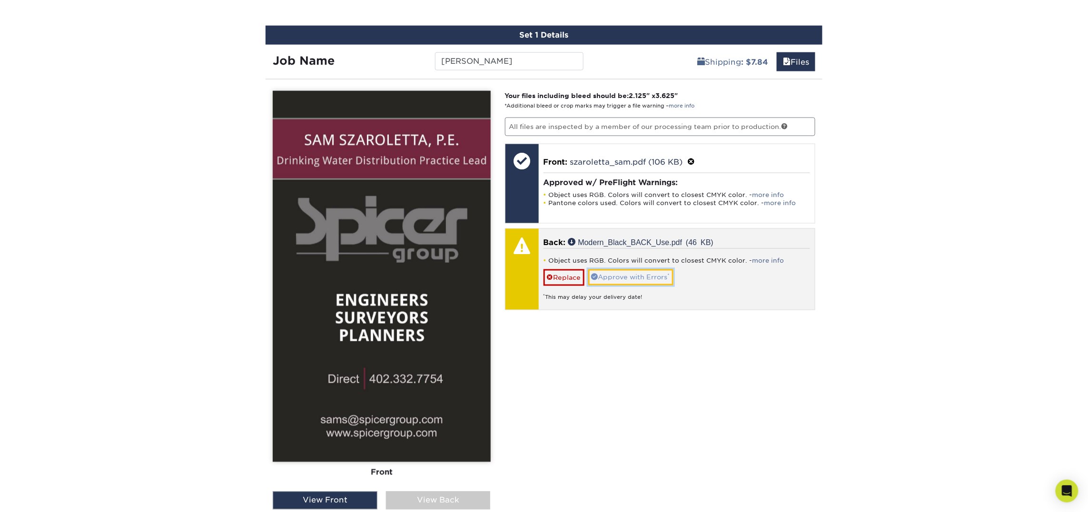
click at [634, 280] on link "Approve with Errors *" at bounding box center [630, 277] width 85 height 16
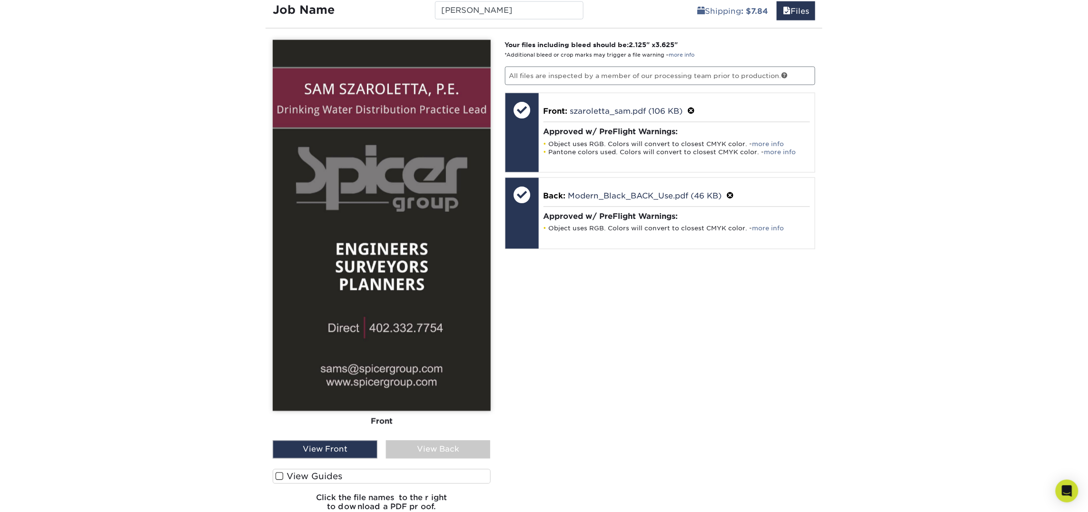
scroll to position [560, 0]
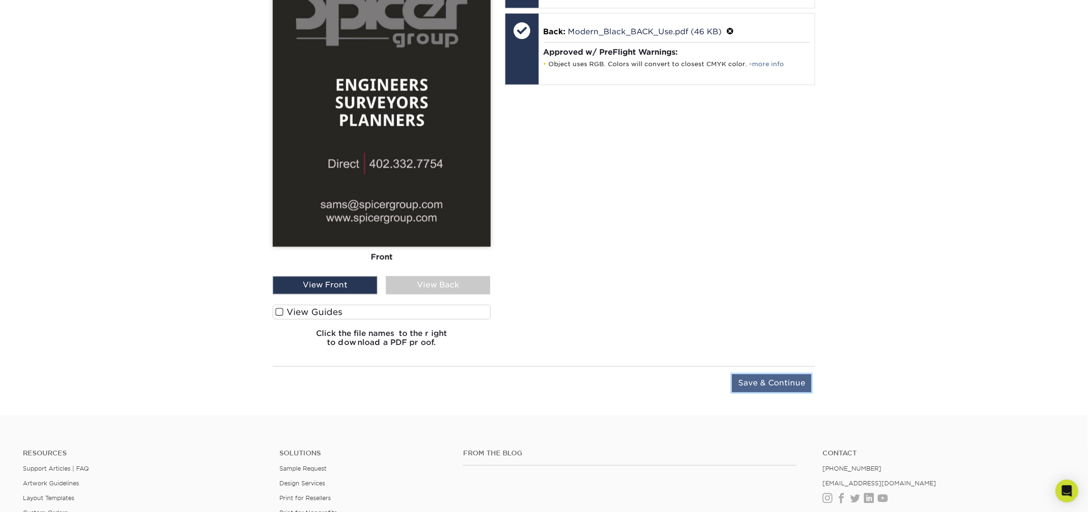
click at [764, 387] on input "Save & Continue" at bounding box center [771, 384] width 79 height 18
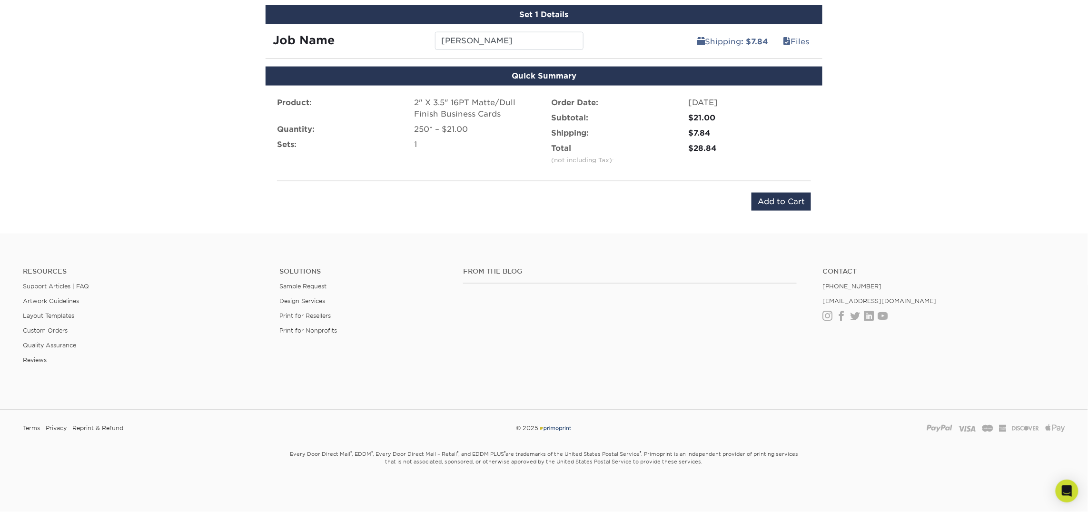
scroll to position [562, 0]
click at [770, 204] on input "Add to Cart" at bounding box center [782, 202] width 60 height 18
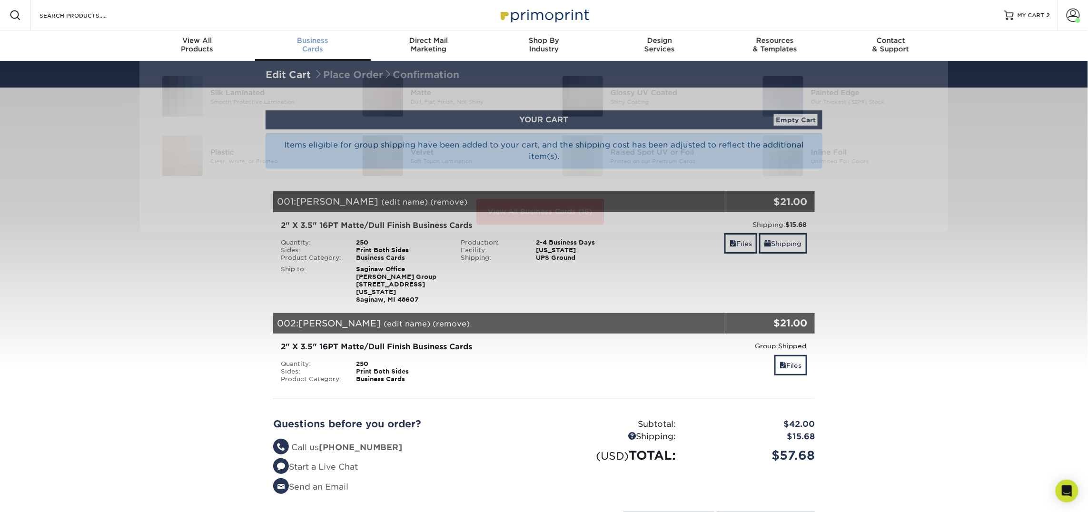
scroll to position [0, 0]
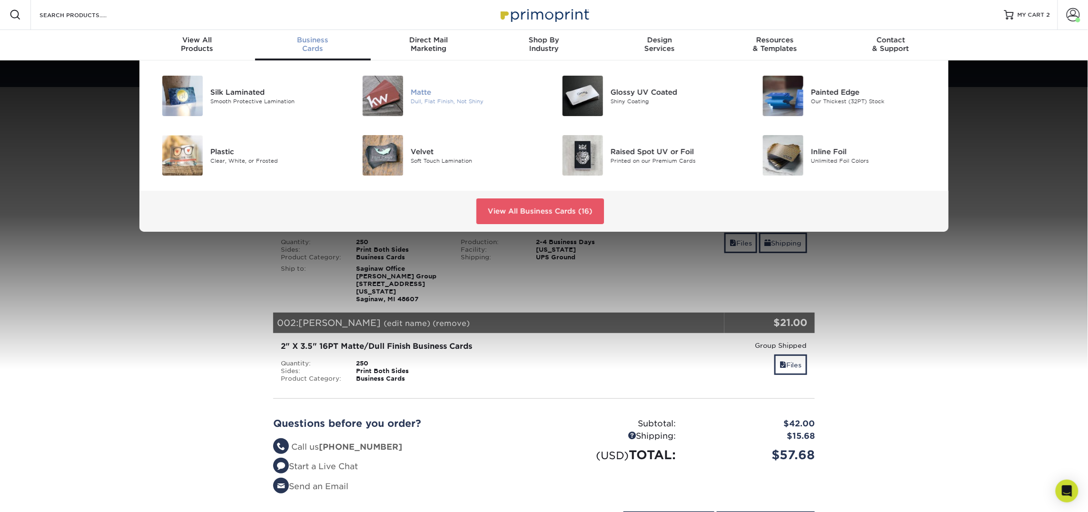
click at [382, 100] on img at bounding box center [383, 96] width 40 height 40
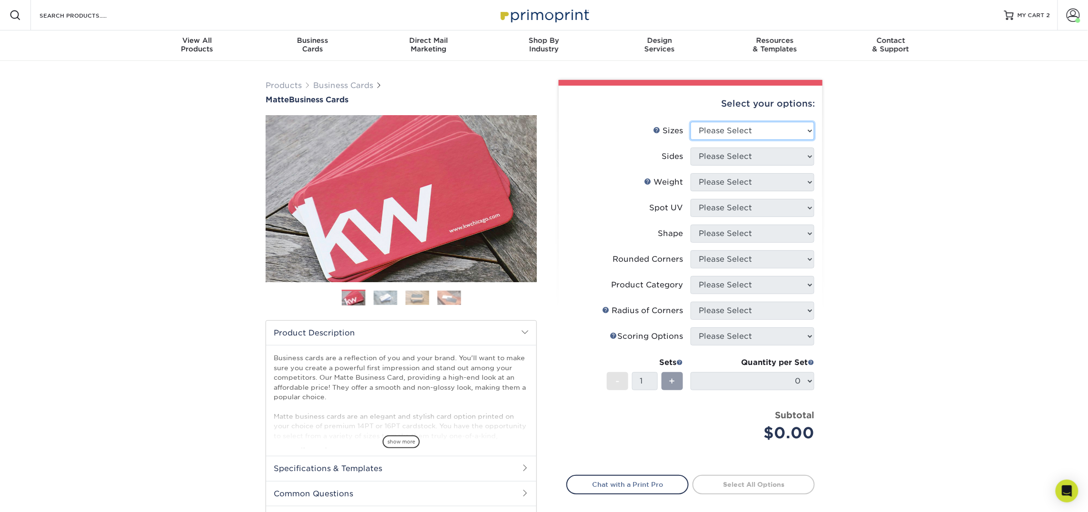
click at [713, 129] on select "Please Select 1.5" x 3.5" - Mini 1.75" x 3.5" - Mini 2" x 2" - Square 2" x 3" -…" at bounding box center [753, 131] width 124 height 18
select select "2.00x3.50"
click at [691, 122] on select "Please Select 1.5" x 3.5" - Mini 1.75" x 3.5" - Mini 2" x 2" - Square 2" x 3" -…" at bounding box center [753, 131] width 124 height 18
click at [763, 159] on select "Please Select Print Both Sides Print Front Only" at bounding box center [753, 157] width 124 height 18
select select "13abbda7-1d64-4f25-8bb2-c179b224825d"
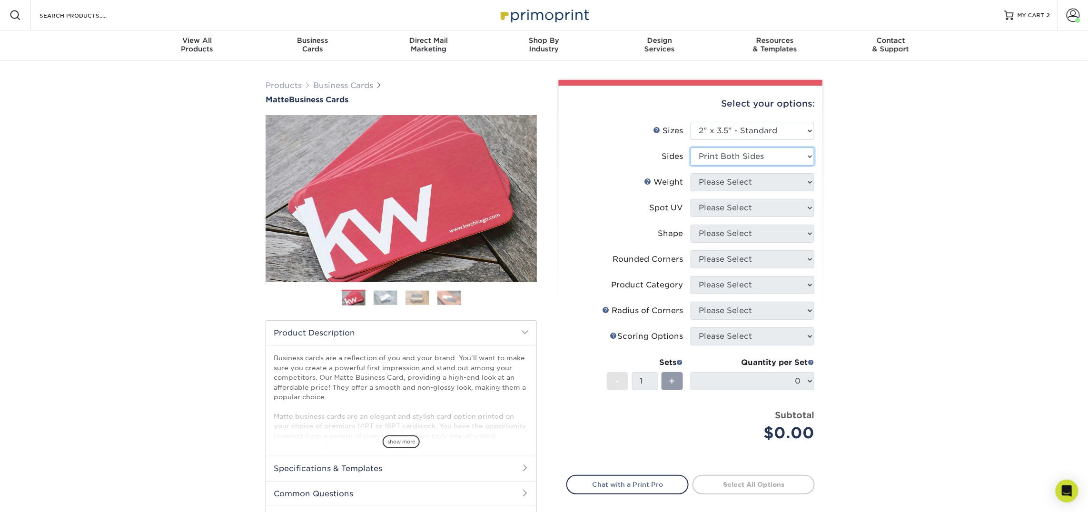
click at [691, 148] on select "Please Select Print Both Sides Print Front Only" at bounding box center [753, 157] width 124 height 18
click at [759, 183] on select "Please Select 16PT 14PT" at bounding box center [753, 182] width 124 height 18
select select "16PT"
click at [691, 173] on select "Please Select 16PT 14PT" at bounding box center [753, 182] width 124 height 18
click at [759, 209] on select "Please Select No Spot UV Front and Back (Both Sides) Front Only Back Only" at bounding box center [753, 208] width 124 height 18
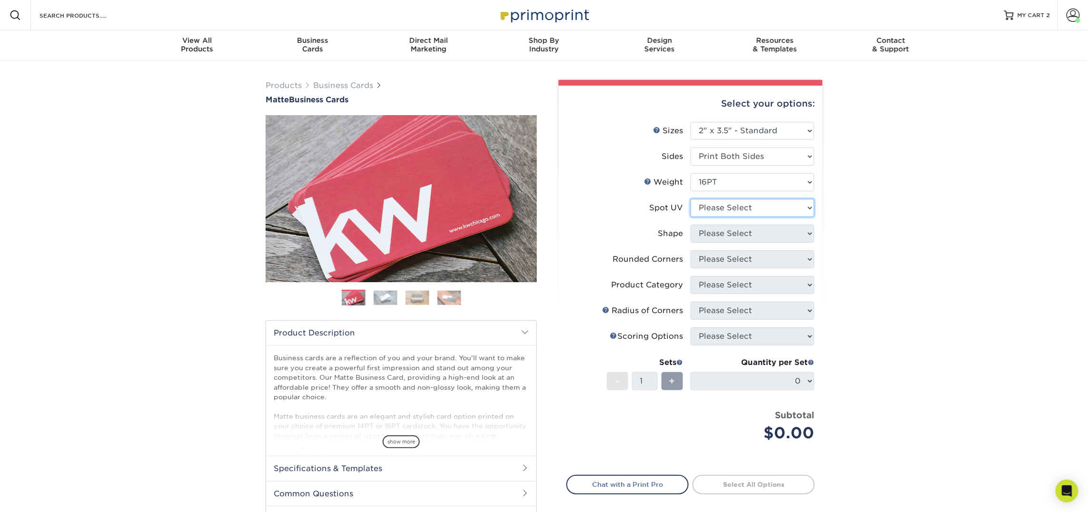
select select "3"
click at [691, 199] on select "Please Select No Spot UV Front and Back (Both Sides) Front Only Back Only" at bounding box center [753, 208] width 124 height 18
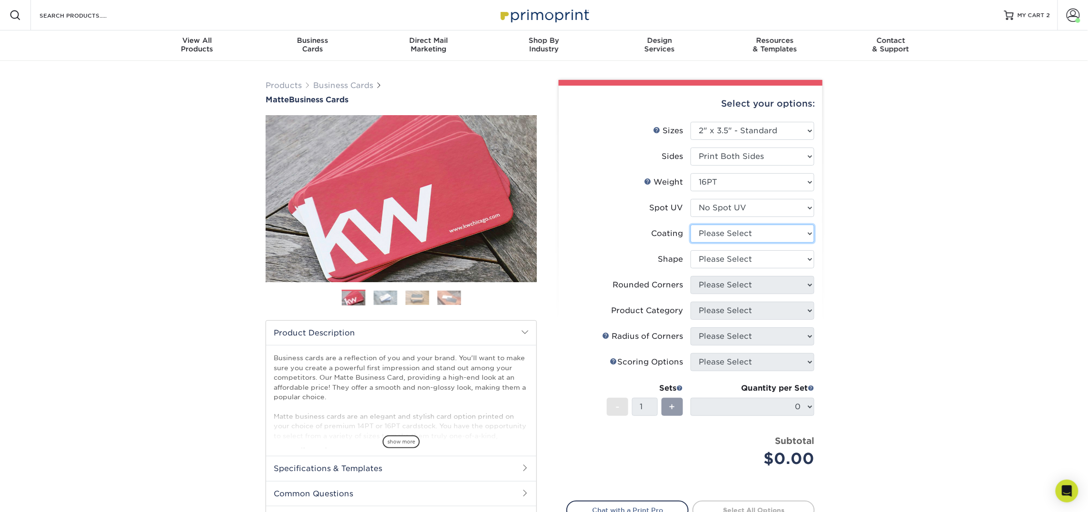
click at [741, 238] on select at bounding box center [753, 234] width 124 height 18
select select "121bb7b5-3b4d-429f-bd8d-bbf80e953313"
click at [691, 225] on select at bounding box center [753, 234] width 124 height 18
click at [0, 0] on div at bounding box center [0, 0] width 0 height 0
click at [741, 258] on select "Please Select Standard Oval" at bounding box center [753, 259] width 124 height 18
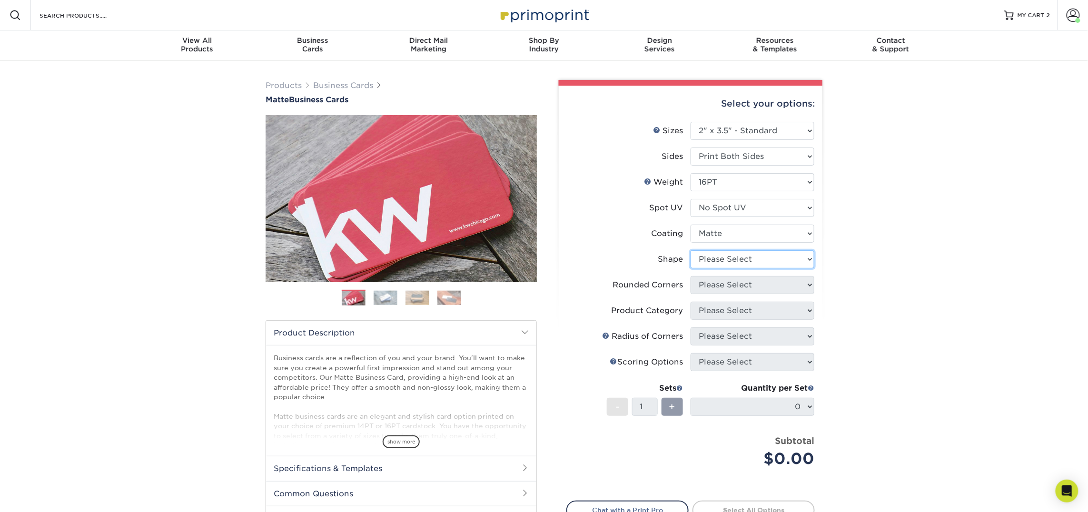
select select "standard"
click at [691, 250] on select "Please Select Standard Oval" at bounding box center [753, 259] width 124 height 18
click at [746, 288] on select "Please Select Yes - Round 2 Corners Yes - Round 4 Corners No" at bounding box center [753, 285] width 124 height 18
select select "0"
click at [691, 276] on select "Please Select Yes - Round 2 Corners Yes - Round 4 Corners No" at bounding box center [753, 285] width 124 height 18
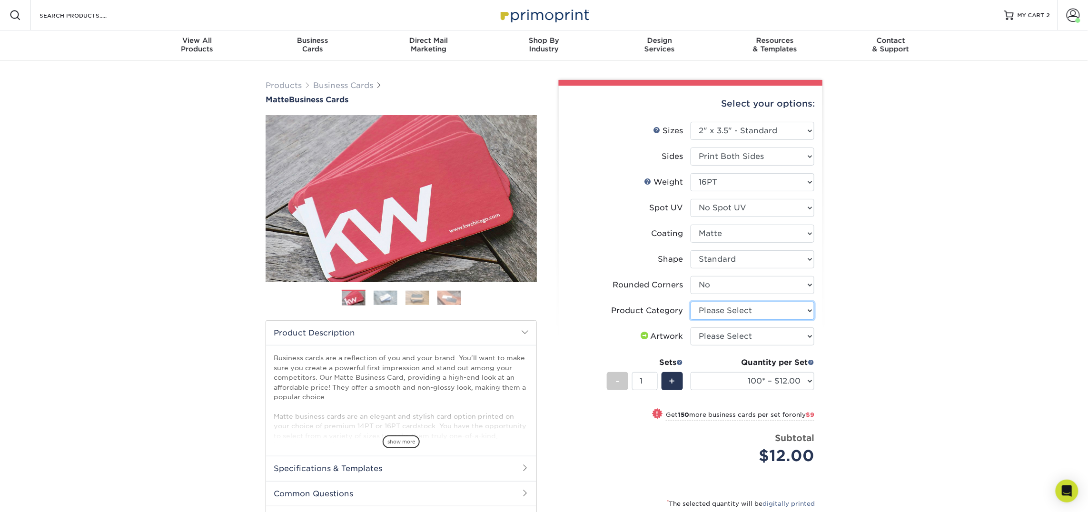
click at [784, 307] on select "Please Select Business Cards" at bounding box center [753, 311] width 124 height 18
select select "3b5148f1-0588-4f88-a218-97bcfdce65c1"
click at [691, 302] on select "Please Select Business Cards" at bounding box center [753, 311] width 124 height 18
click at [789, 334] on select "Please Select I will upload files I need a design - $100" at bounding box center [753, 336] width 124 height 18
select select "upload"
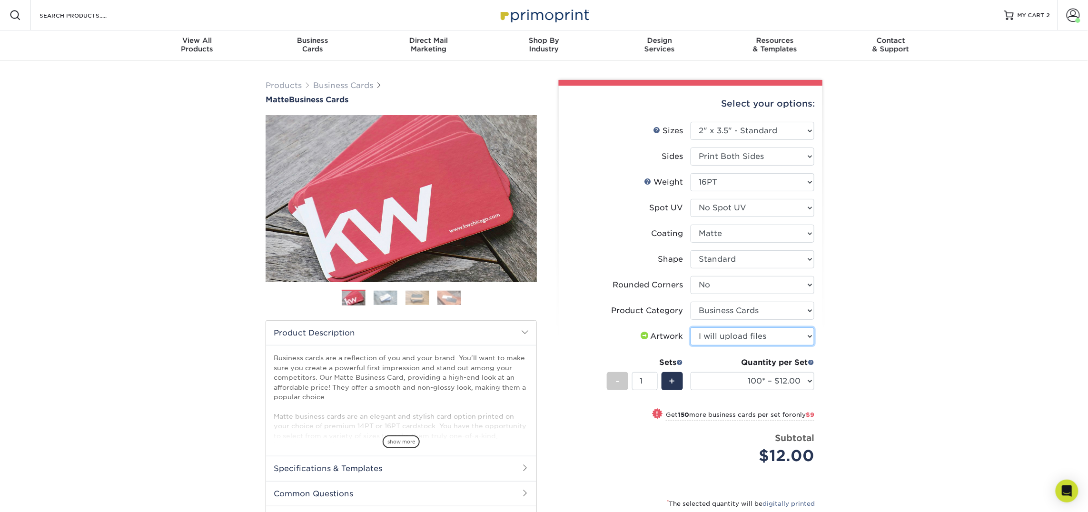
click at [691, 327] on select "Please Select I will upload files I need a design - $100" at bounding box center [753, 336] width 124 height 18
click at [782, 377] on select "100* – $12.00 250* – $21.00 500 – $42.00 1000 – $53.00 2500 – $95.00 5000 – $18…" at bounding box center [753, 381] width 124 height 18
select select "250* – $21.00"
click at [691, 372] on select "100* – $12.00 250* – $21.00 500 – $42.00 1000 – $53.00 2500 – $95.00 5000 – $18…" at bounding box center [753, 381] width 124 height 18
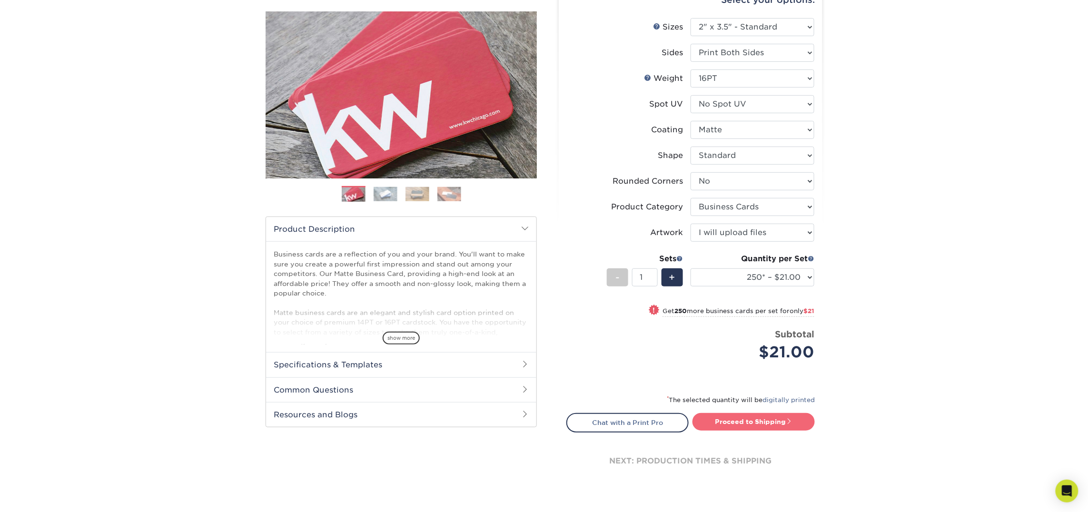
click at [777, 417] on link "Proceed to Shipping" at bounding box center [754, 421] width 122 height 17
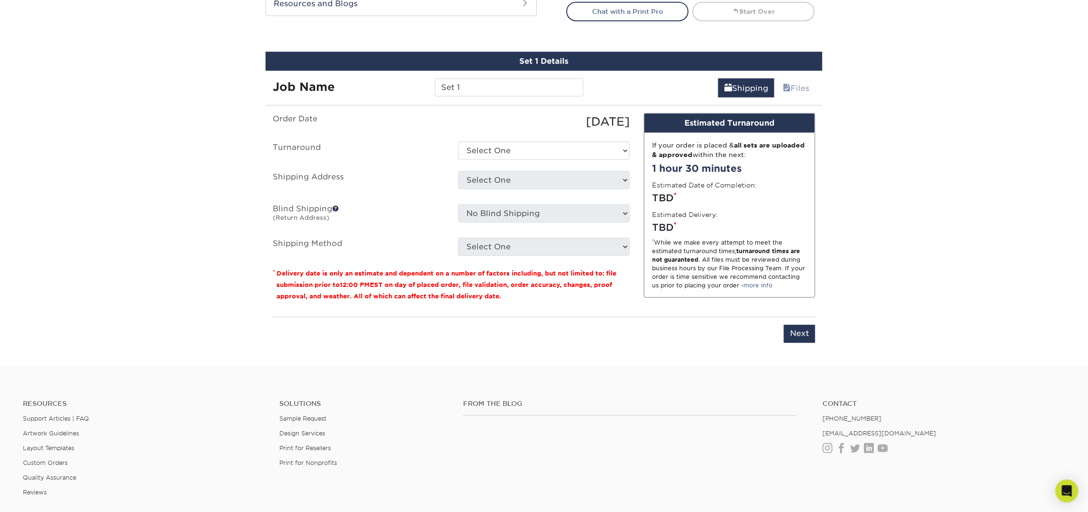
scroll to position [541, 0]
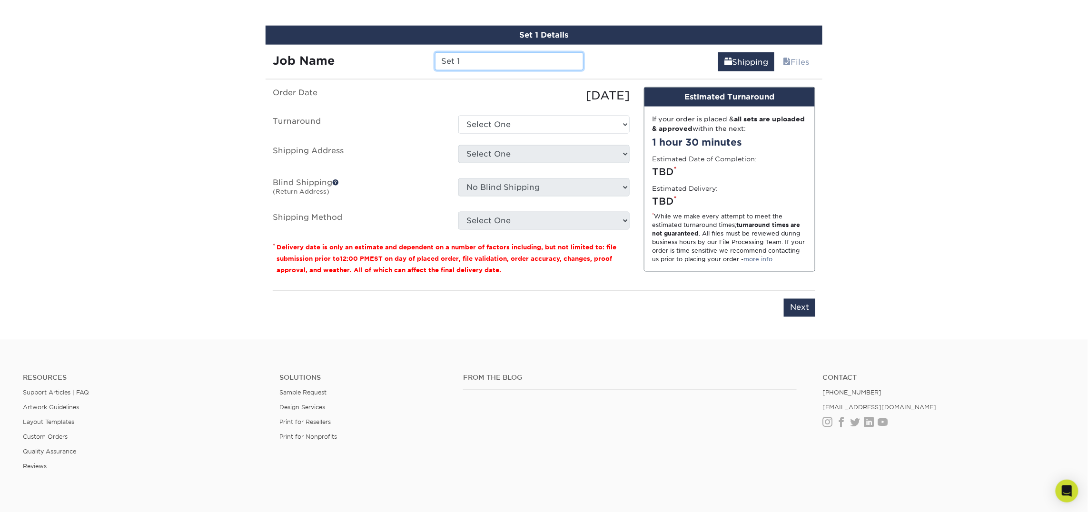
click at [469, 55] on input "Set 1" at bounding box center [509, 61] width 148 height 18
type input "[PERSON_NAME]"
click at [544, 126] on select "Select One 2-4 Business Days 2 Day Next Business Day" at bounding box center [543, 125] width 171 height 18
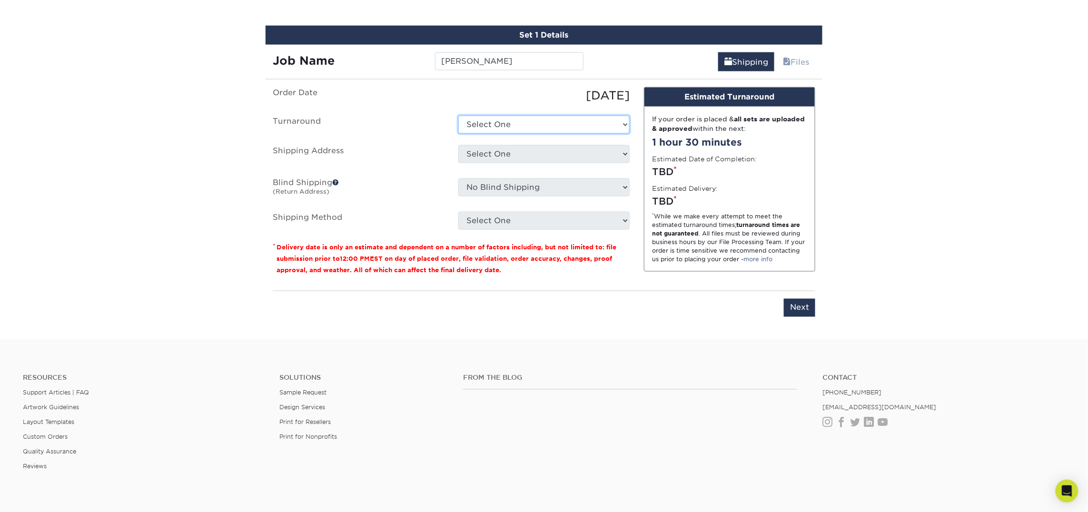
select select "23721297-b68b-4846-ba83-3171e6bd9d78"
click at [458, 116] on select "Select One 2-4 Business Days 2 Day Next Business Day" at bounding box center [543, 125] width 171 height 18
click at [547, 153] on select "Select One Atlanta Office Bingham Farms Byron Center Dawsonville, GA Office Dun…" at bounding box center [543, 154] width 171 height 18
select select "245819"
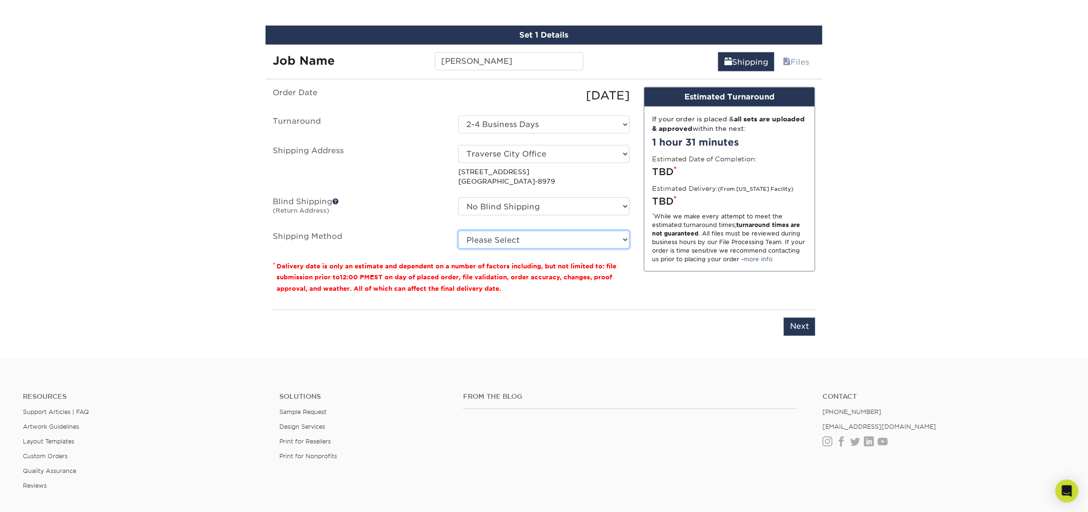
click at [518, 240] on select "Please Select Ground Shipping (+$7.84) 3 Day Shipping Service (+$15.36) 2 Day A…" at bounding box center [543, 240] width 171 height 18
select select "03"
click at [458, 231] on select "Please Select Ground Shipping (+$7.84) 3 Day Shipping Service (+$15.36) 2 Day A…" at bounding box center [543, 240] width 171 height 18
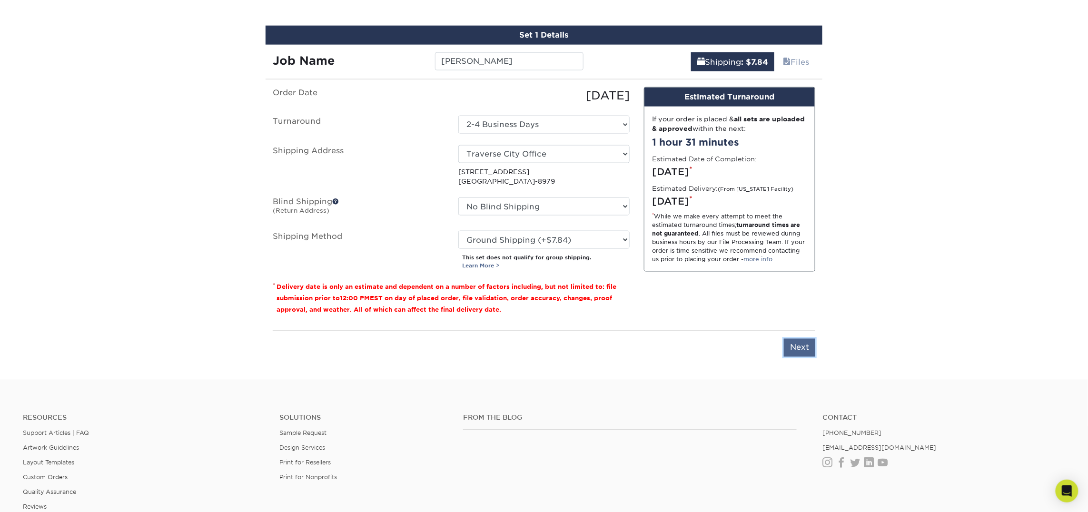
click at [794, 350] on input "Next" at bounding box center [799, 348] width 31 height 18
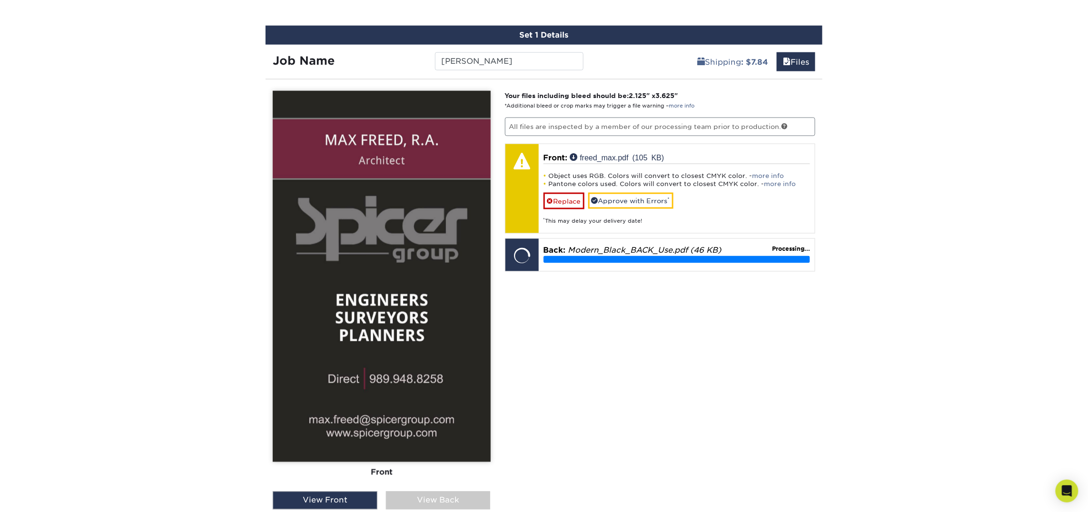
scroll to position [543, 0]
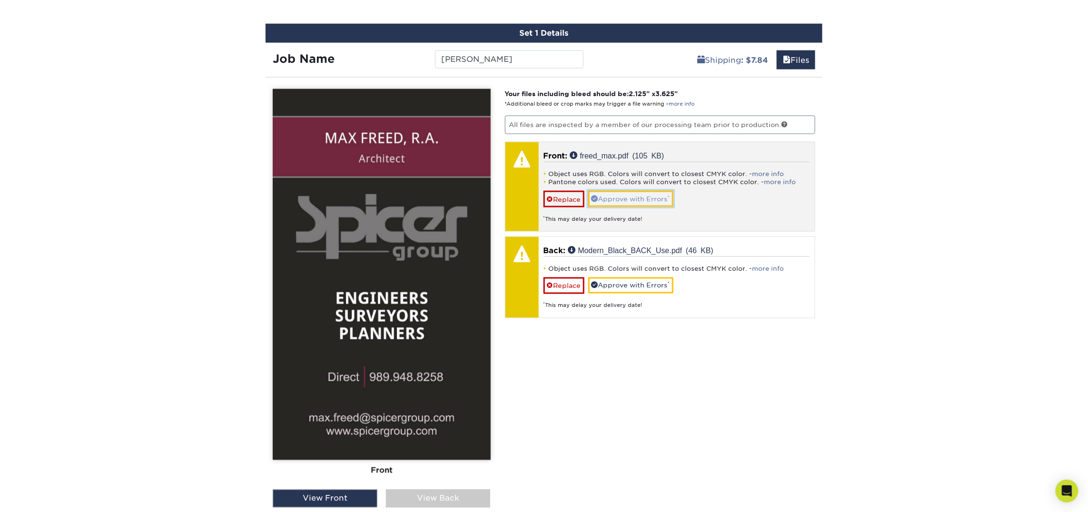
click at [661, 201] on link "Approve with Errors *" at bounding box center [630, 199] width 85 height 16
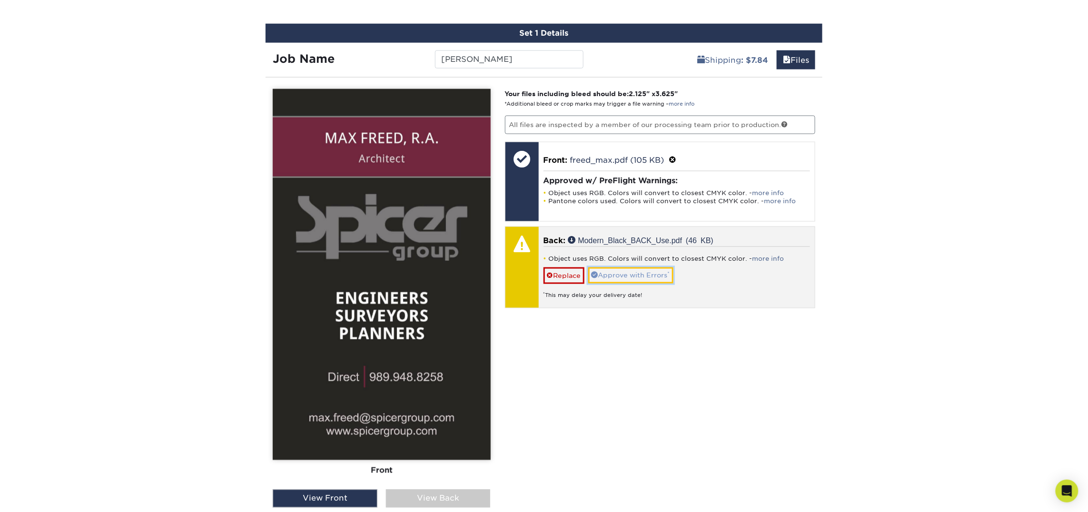
click at [630, 275] on link "Approve with Errors *" at bounding box center [630, 276] width 85 height 16
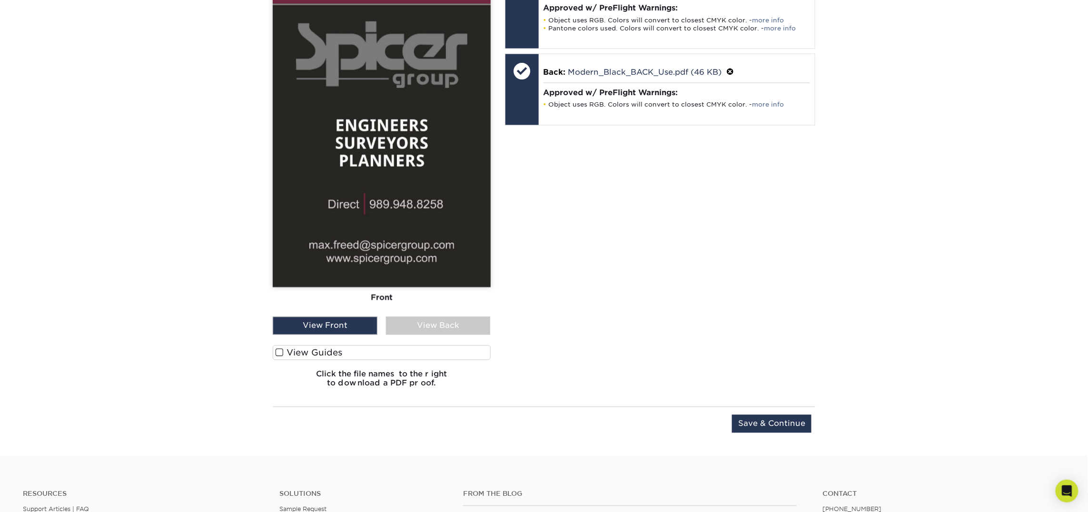
scroll to position [718, 0]
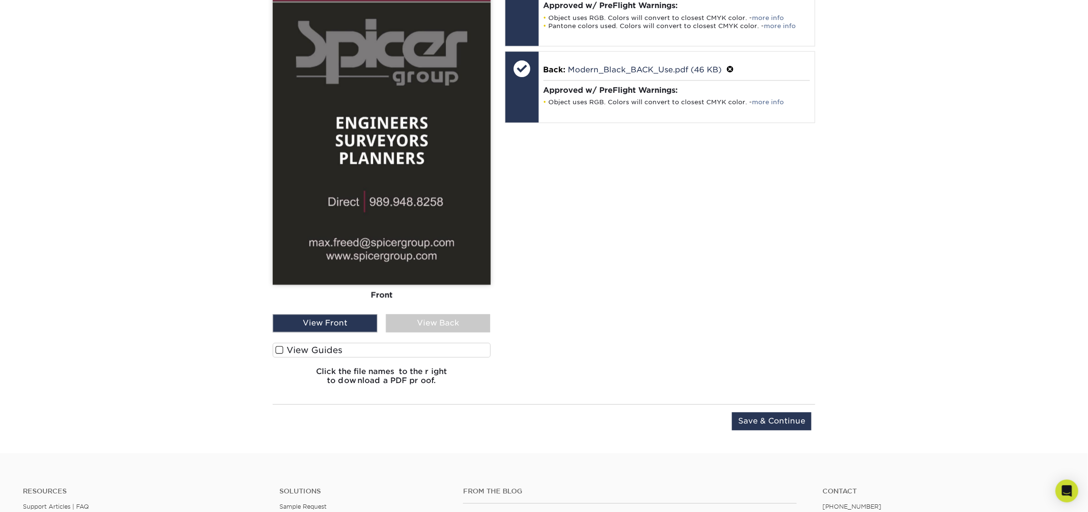
click at [406, 319] on div "View Back" at bounding box center [438, 324] width 105 height 18
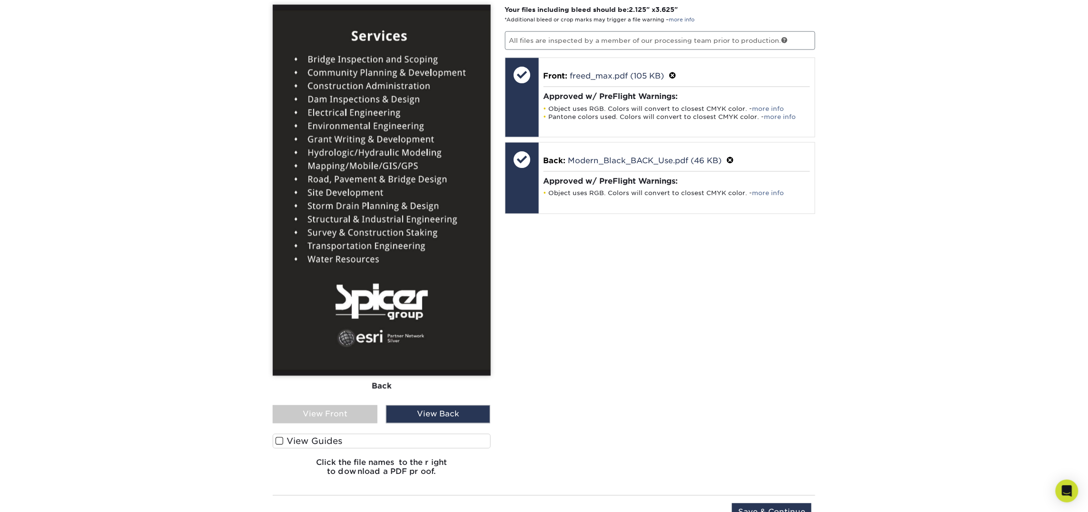
scroll to position [625, 0]
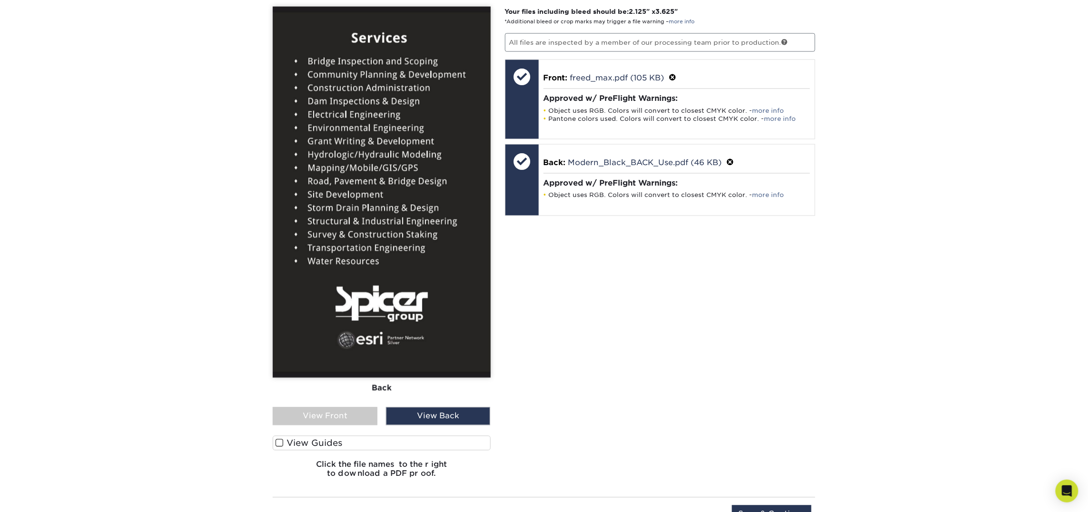
click at [343, 412] on div "View Front" at bounding box center [325, 416] width 105 height 18
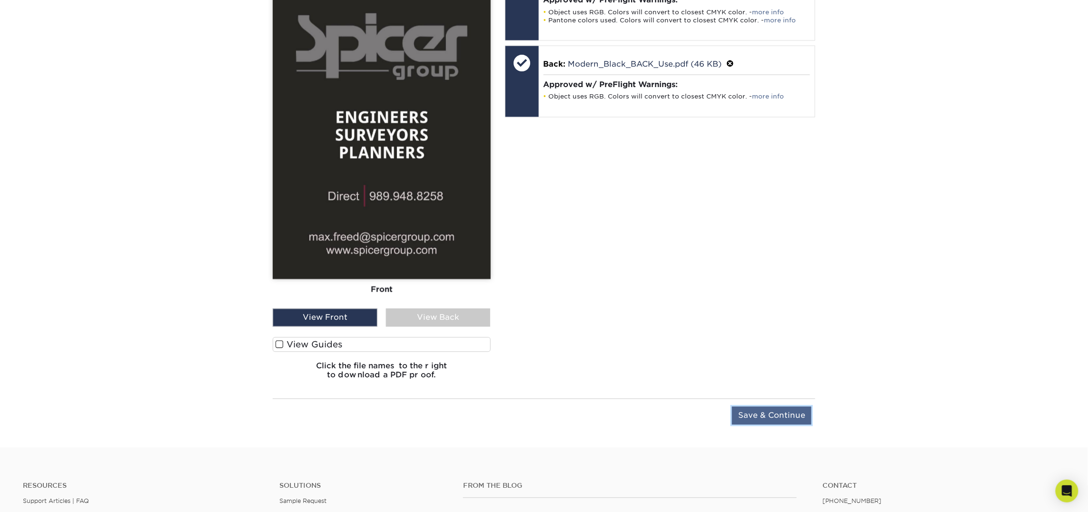
click at [774, 413] on input "Save & Continue" at bounding box center [771, 416] width 79 height 18
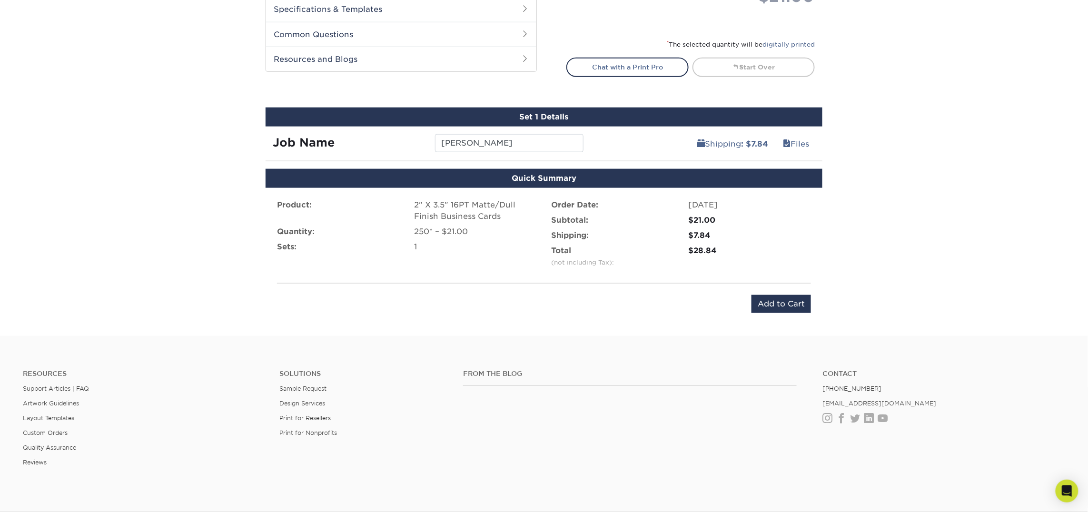
scroll to position [457, 0]
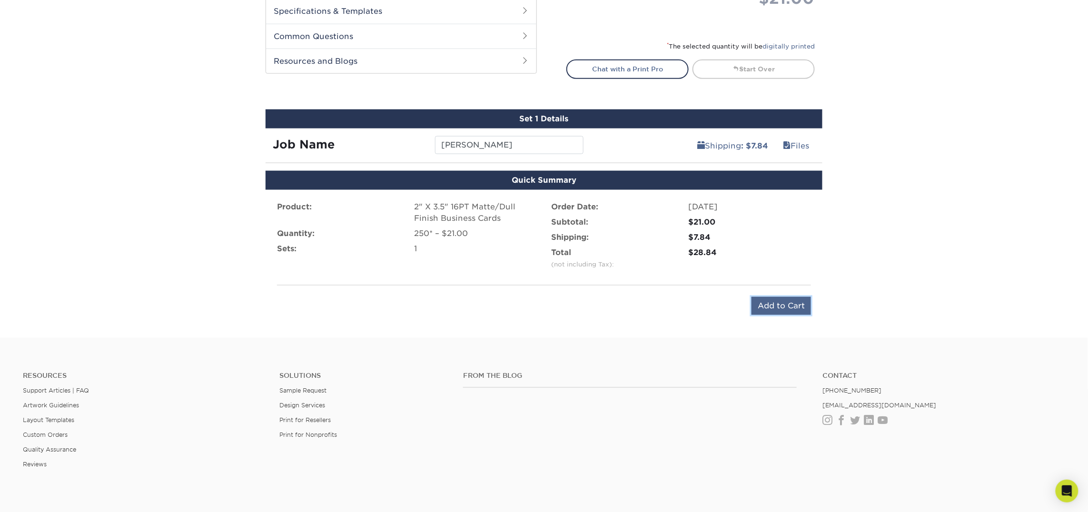
click at [774, 306] on input "Add to Cart" at bounding box center [782, 306] width 60 height 18
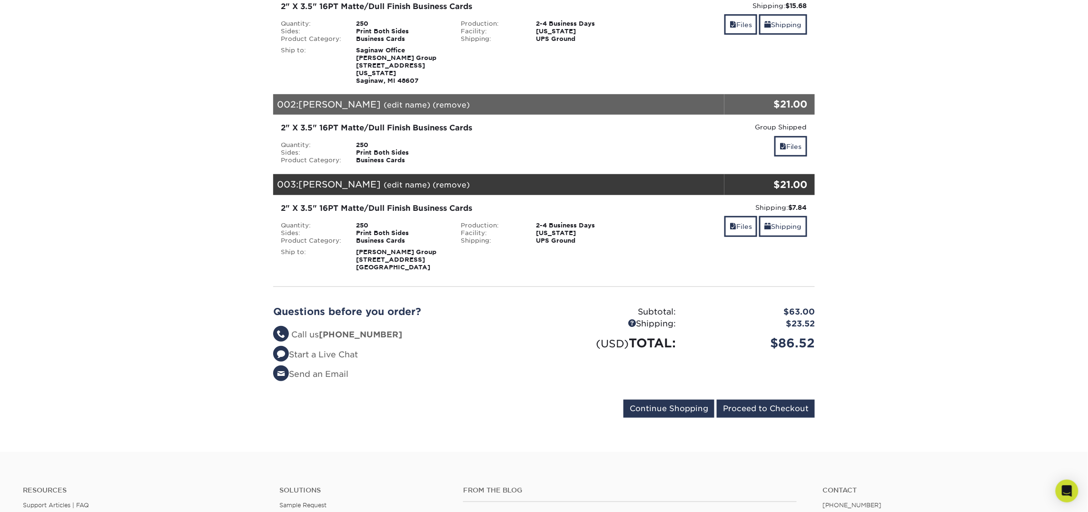
scroll to position [174, 0]
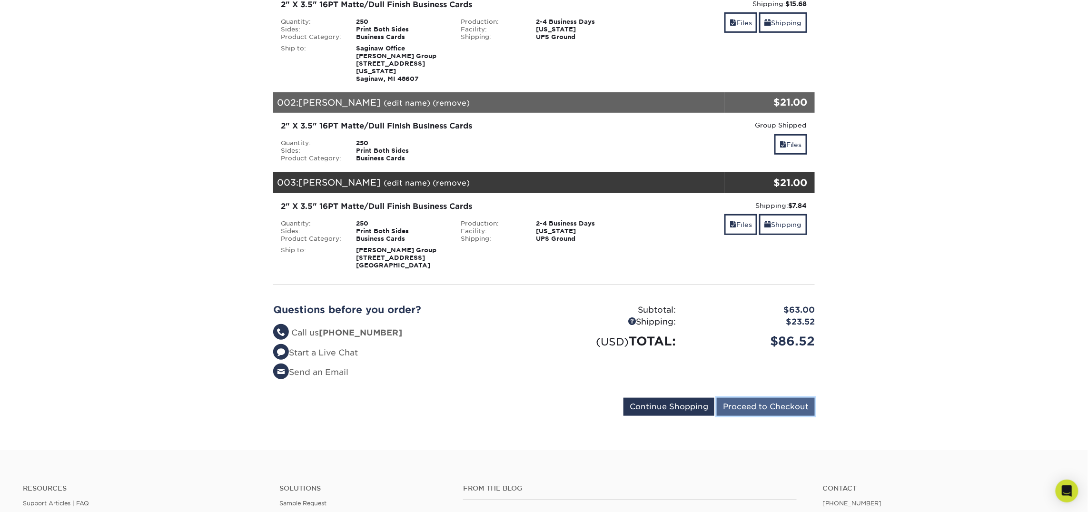
click at [776, 398] on input "Proceed to Checkout" at bounding box center [766, 407] width 98 height 18
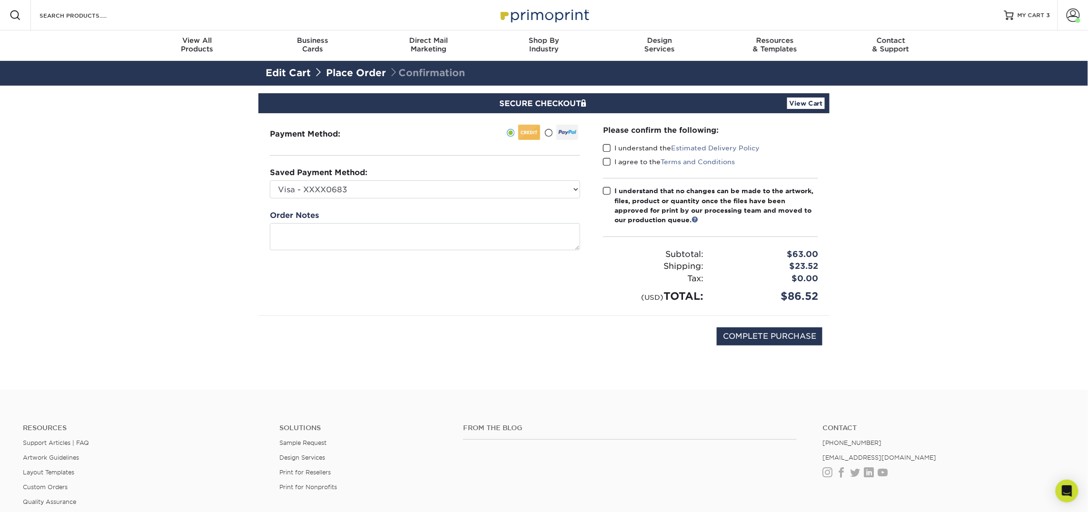
click at [562, 16] on img at bounding box center [543, 15] width 95 height 20
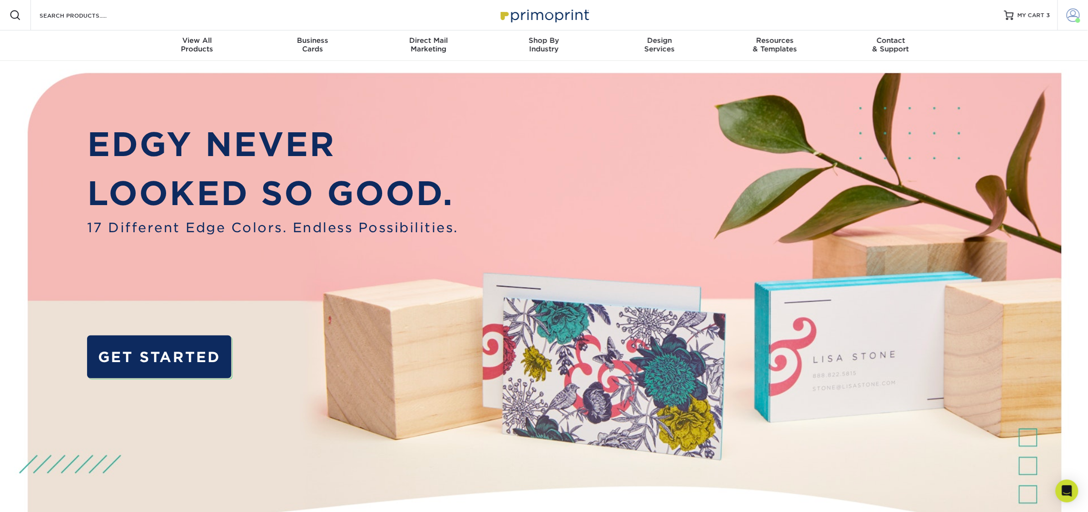
click at [1078, 16] on span at bounding box center [1073, 15] width 13 height 13
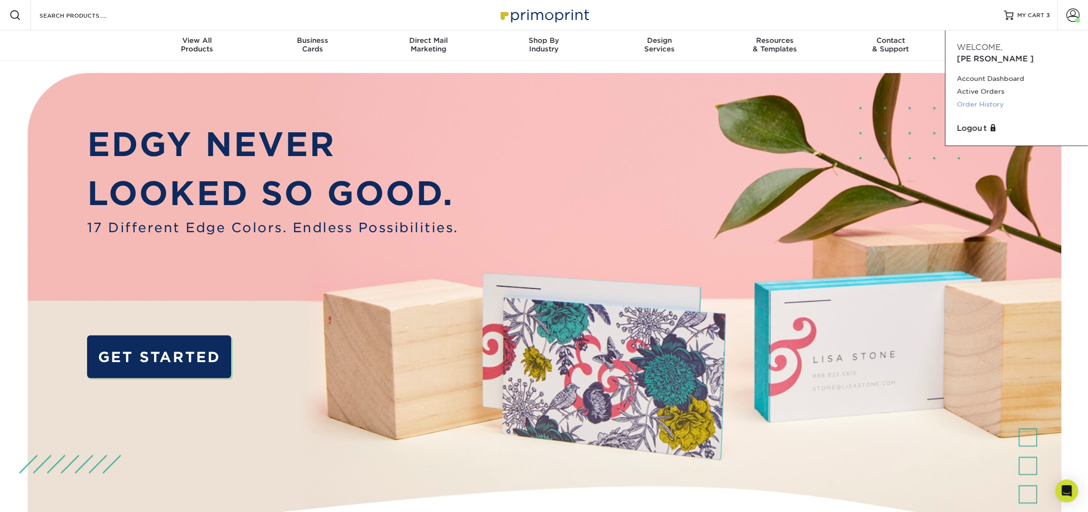
click at [981, 98] on link "Order History" at bounding box center [1016, 104] width 119 height 13
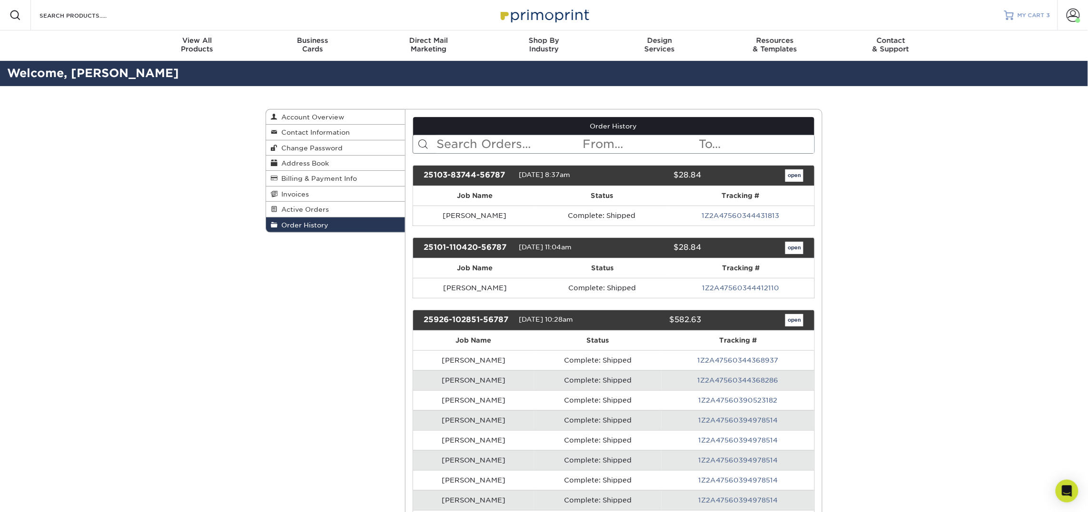
click at [1033, 16] on span "MY CART" at bounding box center [1031, 15] width 27 height 8
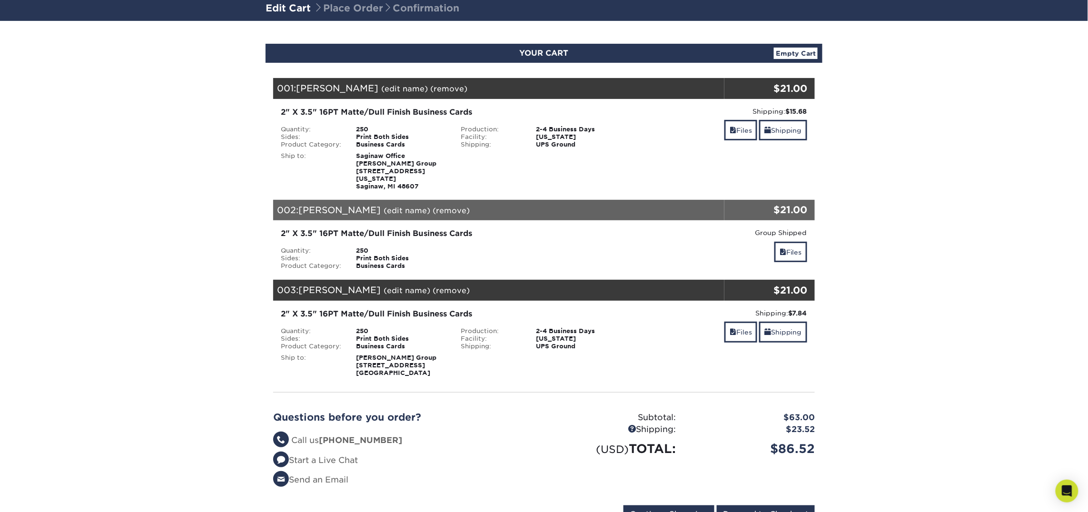
scroll to position [67, 0]
